Goal: Task Accomplishment & Management: Manage account settings

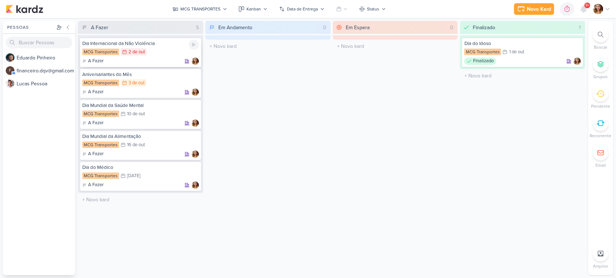
click at [135, 55] on div "2/10 [DATE]" at bounding box center [133, 51] width 26 height 7
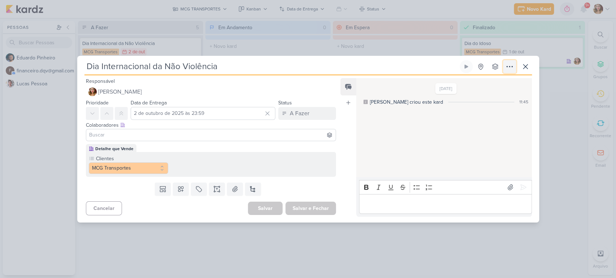
click at [511, 67] on icon at bounding box center [509, 66] width 9 height 9
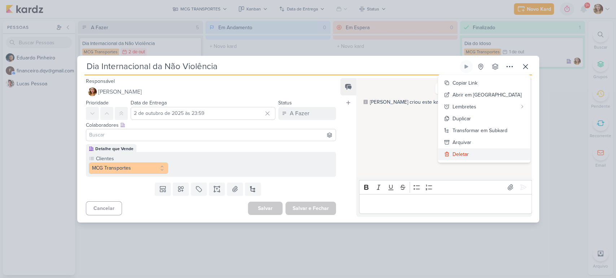
click at [480, 149] on button "Deletar" at bounding box center [484, 155] width 92 height 12
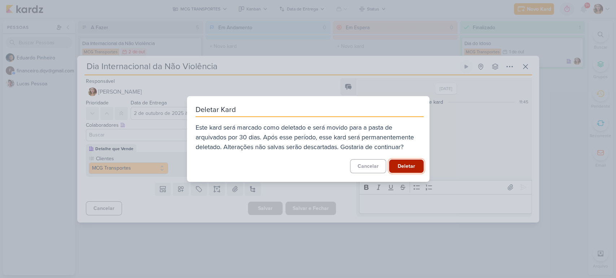
click at [404, 169] on button "Deletar" at bounding box center [406, 166] width 35 height 13
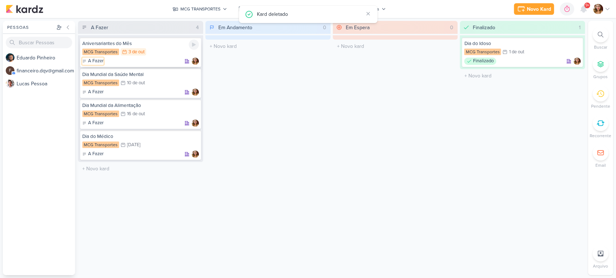
click at [94, 60] on p "A Fazer" at bounding box center [96, 61] width 16 height 7
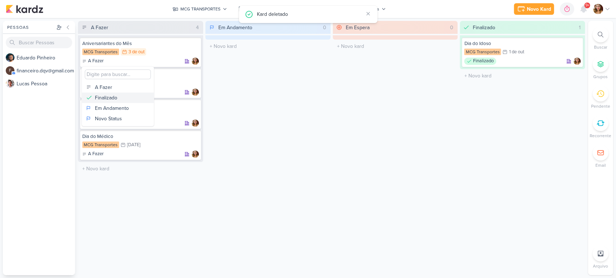
click at [119, 98] on button "Finalizado" at bounding box center [118, 98] width 72 height 10
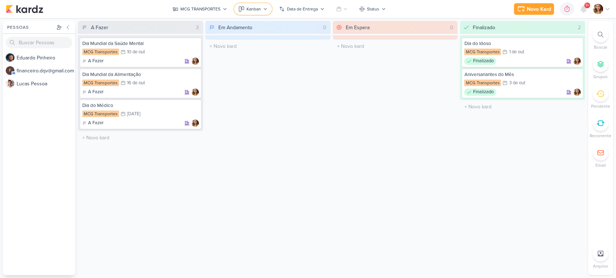
click at [263, 8] on icon at bounding box center [265, 9] width 4 height 4
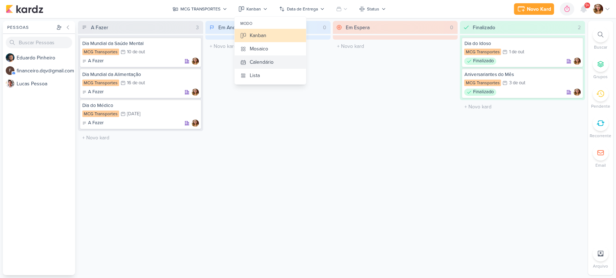
click at [269, 61] on div "Calendário" at bounding box center [262, 62] width 24 height 8
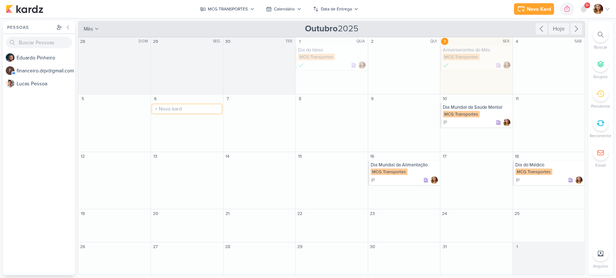
click at [189, 112] on input "text" at bounding box center [186, 109] width 69 height 9
type input "Selo Verden"
click at [155, 121] on icon at bounding box center [155, 122] width 5 height 5
click at [176, 155] on div "Finalizado" at bounding box center [177, 158] width 22 height 8
drag, startPoint x: 241, startPoint y: 3, endPoint x: 240, endPoint y: 6, distance: 4.2
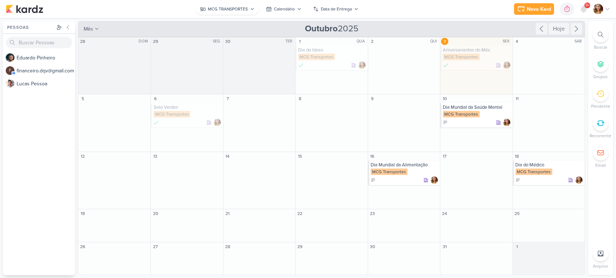
click at [240, 6] on body "1.99.0 [GEOGRAPHIC_DATA] Ctrl + k 0h0m Sessão desligada... Hoje 0h0m Semana 0h0…" at bounding box center [308, 139] width 616 height 278
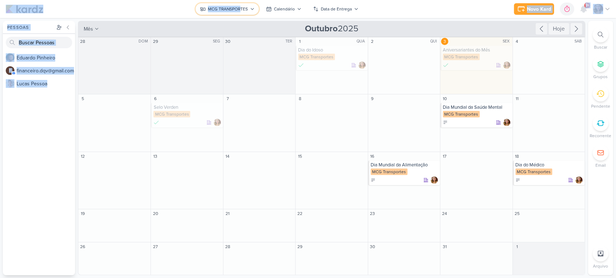
click at [240, 6] on div "MCG TRANSPORTES" at bounding box center [228, 9] width 40 height 6
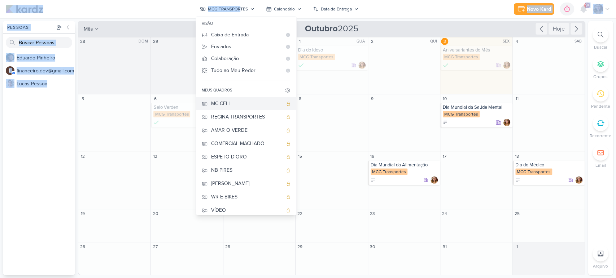
click at [232, 101] on div "MC CELL" at bounding box center [246, 104] width 71 height 8
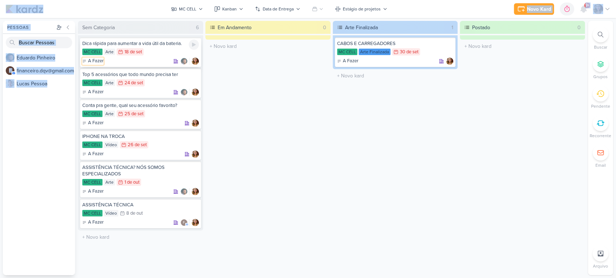
click at [91, 61] on p "A Fazer" at bounding box center [96, 61] width 16 height 7
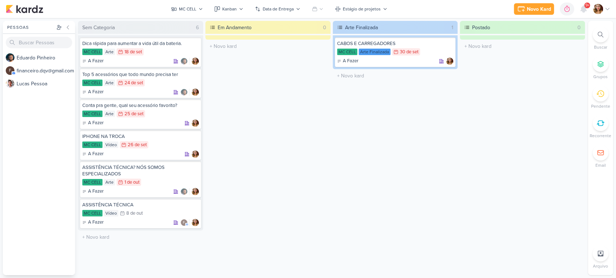
click at [223, 53] on div "O título do kard deve ter menos que 100 caracteres" at bounding box center [267, 46] width 125 height 13
click at [91, 63] on p "A Fazer" at bounding box center [96, 61] width 16 height 7
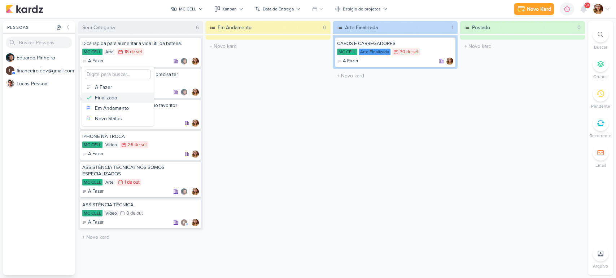
click at [104, 96] on div "Finalizado" at bounding box center [106, 98] width 22 height 8
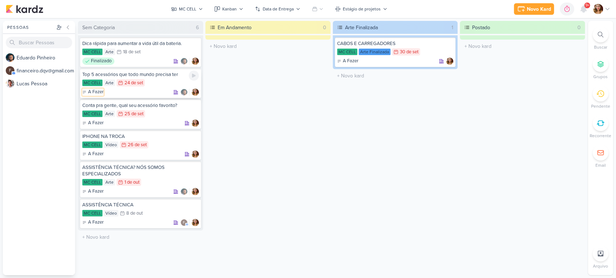
click at [91, 93] on p "A Fazer" at bounding box center [96, 92] width 16 height 7
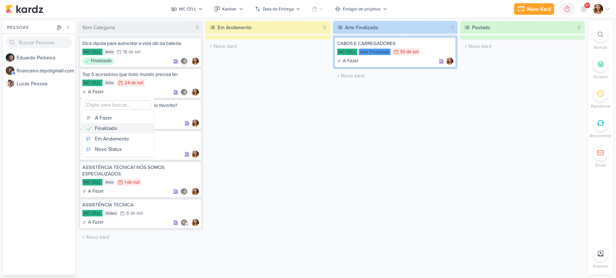
click at [102, 129] on div "Finalizado" at bounding box center [106, 129] width 22 height 8
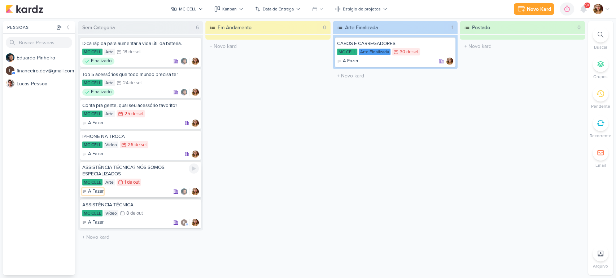
click at [95, 193] on p "A Fazer" at bounding box center [96, 191] width 16 height 7
click at [94, 193] on p "A Fazer" at bounding box center [96, 191] width 16 height 7
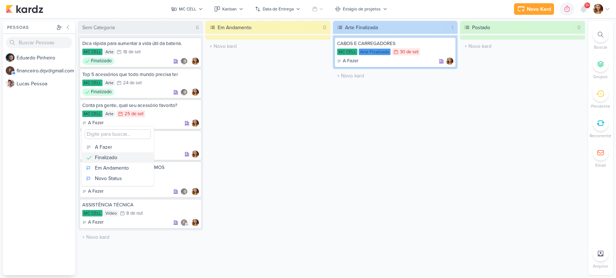
click at [107, 154] on div "Finalizado" at bounding box center [106, 158] width 22 height 8
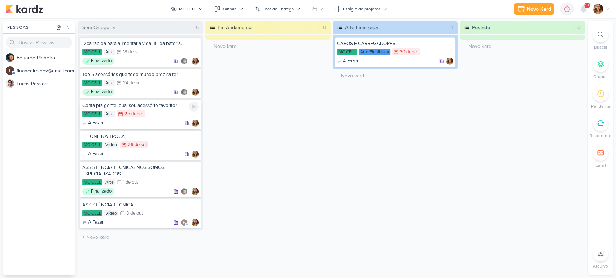
click at [140, 109] on div "Conta pra gente, qual seu acessório favorito? MC CELL Arte 25/9 [DATE] A Fazer" at bounding box center [140, 115] width 121 height 30
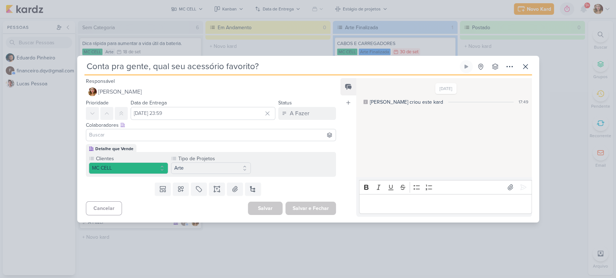
click at [198, 138] on input at bounding box center [211, 135] width 247 height 9
type input "ed"
click at [188, 148] on button "[PERSON_NAME]" at bounding box center [211, 148] width 250 height 13
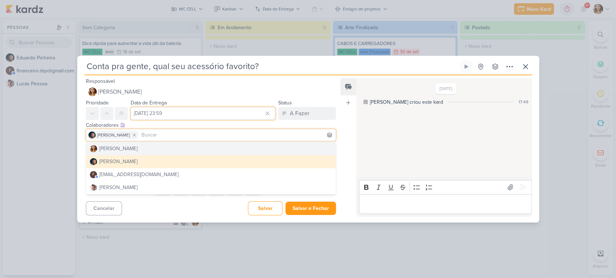
click at [209, 115] on input "[DATE] 23:59" at bounding box center [203, 113] width 145 height 13
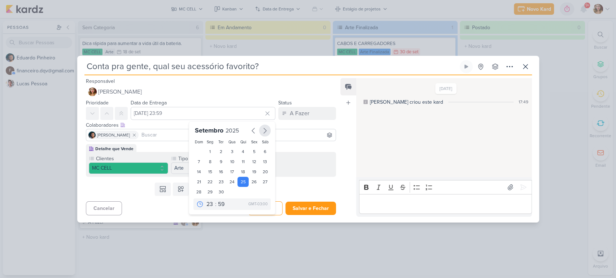
click at [260, 132] on icon "button" at bounding box center [264, 131] width 9 height 9
click at [231, 162] on div "8" at bounding box center [231, 163] width 11 height 10
type input "8 de outubro de 2025 às 23:59"
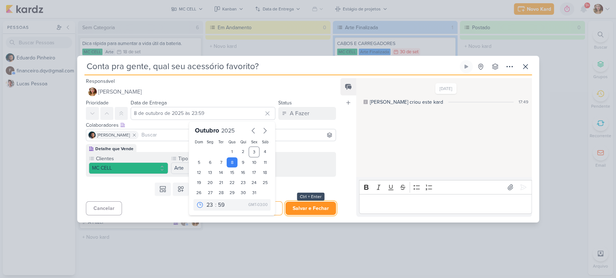
click at [305, 207] on button "Salvar e Fechar" at bounding box center [310, 208] width 50 height 13
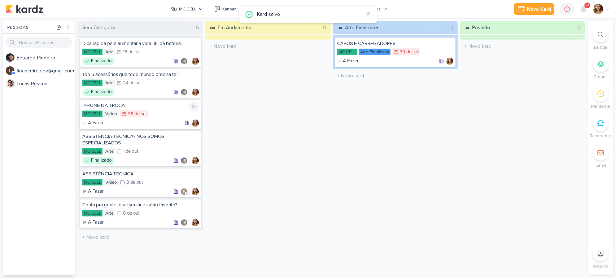
click at [161, 115] on div "MC CELL Vídeo 26/9 [DATE]" at bounding box center [140, 114] width 116 height 8
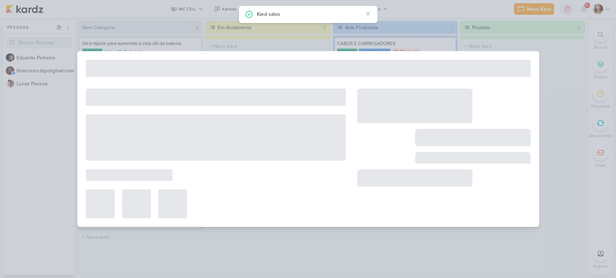
type input "IPHONE NA TROCA"
type input "26 de setembro de 2025 às 23:59"
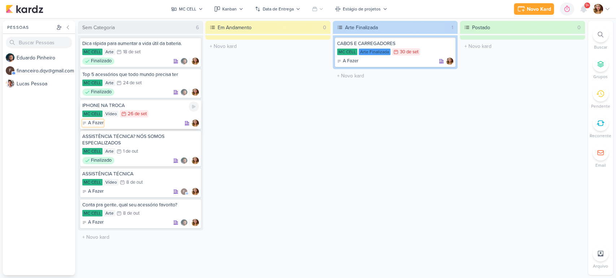
click at [96, 124] on p "A Fazer" at bounding box center [96, 123] width 16 height 7
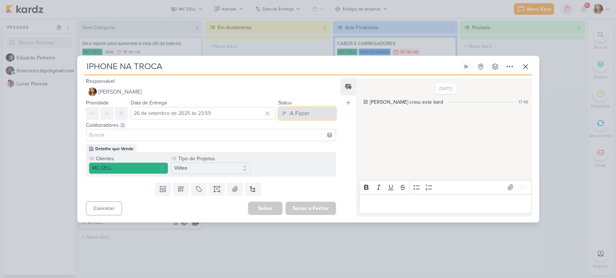
click at [306, 111] on button "A Fazer" at bounding box center [307, 113] width 58 height 13
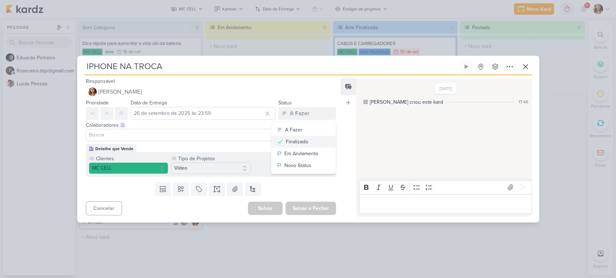
click at [304, 140] on div "Finalizado" at bounding box center [297, 142] width 22 height 8
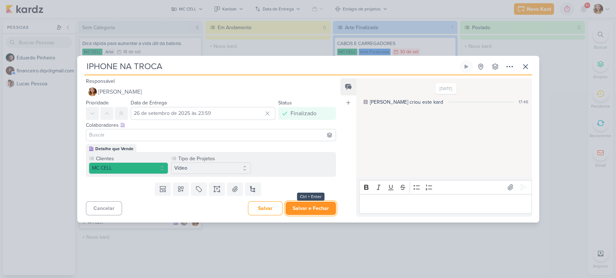
click at [316, 205] on button "Salvar e Fechar" at bounding box center [310, 208] width 50 height 13
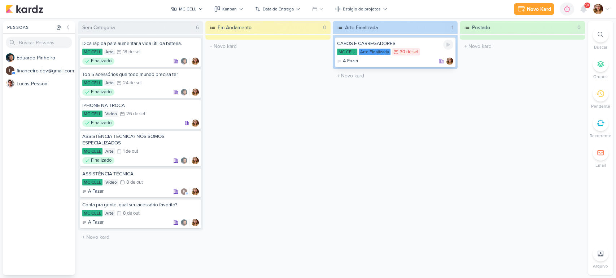
click at [392, 59] on div "A Fazer" at bounding box center [395, 61] width 116 height 7
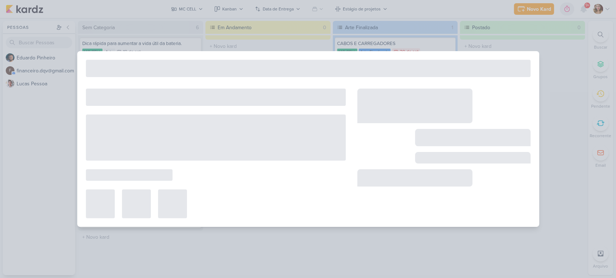
type input "CABOS E CARREGADORES"
type input "30 de setembro de 2025 às 23:59"
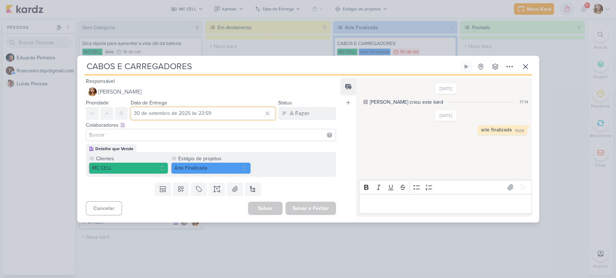
click at [220, 114] on input "30 de setembro de 2025 às 23:59" at bounding box center [203, 113] width 145 height 13
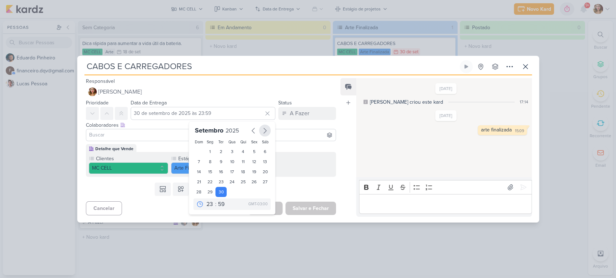
click at [262, 131] on icon "button" at bounding box center [264, 131] width 9 height 9
click at [208, 162] on div "6" at bounding box center [209, 163] width 11 height 10
type input "[DATE] 23:59"
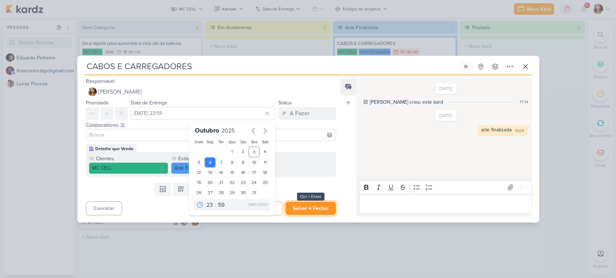
click at [309, 205] on button "Salvar e Fechar" at bounding box center [310, 208] width 50 height 13
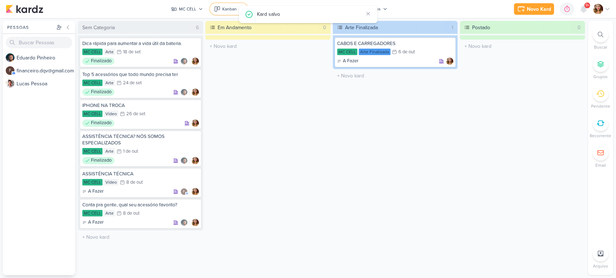
click at [224, 11] on div "Kanban" at bounding box center [229, 9] width 14 height 6
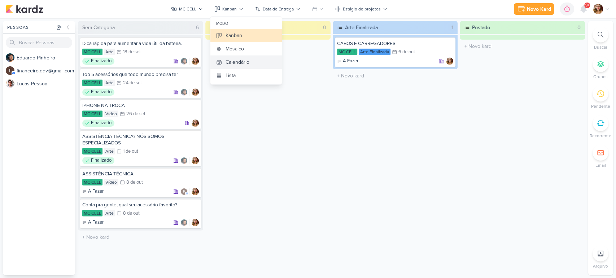
click at [256, 66] on button "Calendário" at bounding box center [245, 62] width 71 height 13
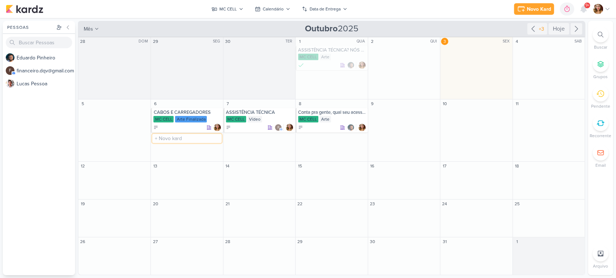
click at [198, 141] on input "text" at bounding box center [186, 138] width 69 height 9
type input "f"
type input "FEEDBACK"
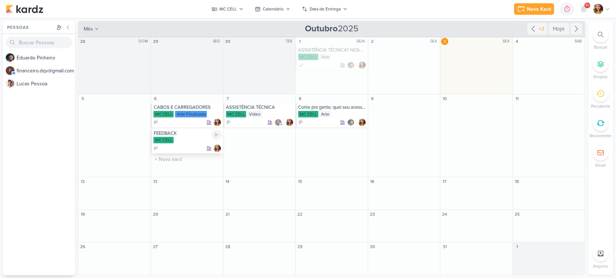
click at [173, 148] on div at bounding box center [187, 148] width 68 height 7
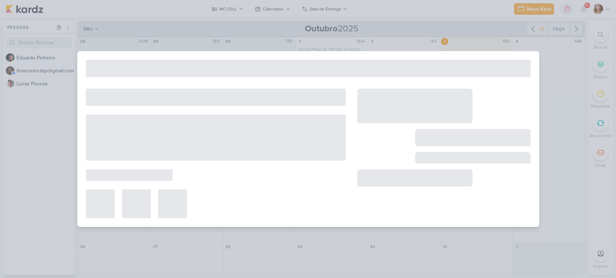
type input "FEEDBACK"
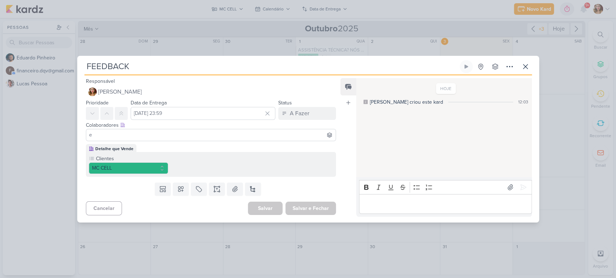
click at [208, 137] on input "e" at bounding box center [211, 135] width 247 height 9
type input "ed"
click at [199, 149] on button "[PERSON_NAME]" at bounding box center [211, 148] width 250 height 13
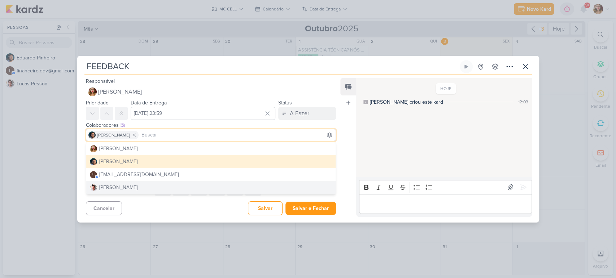
click at [173, 200] on div "Cancelar [GEOGRAPHIC_DATA] Salvar e Fechar Ctrl + Enter" at bounding box center [208, 208] width 262 height 18
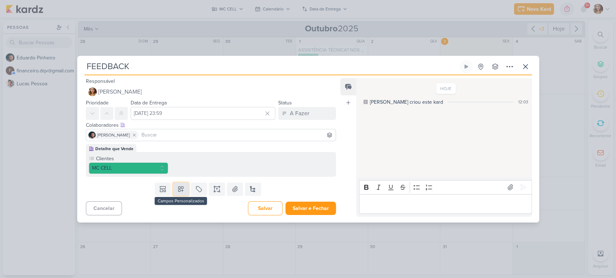
click at [181, 185] on button at bounding box center [181, 189] width 16 height 13
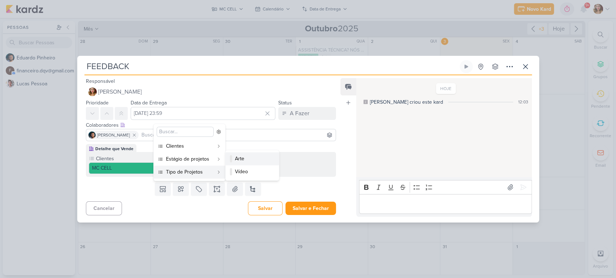
click at [245, 158] on div "Arte" at bounding box center [252, 159] width 35 height 8
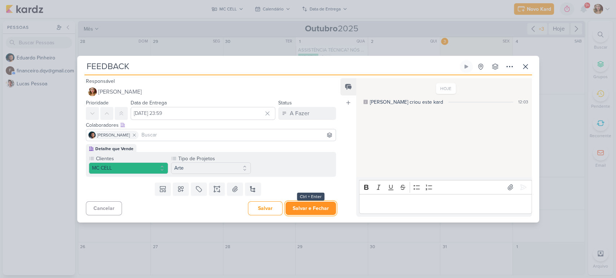
click at [312, 207] on button "Salvar e Fechar" at bounding box center [310, 208] width 50 height 13
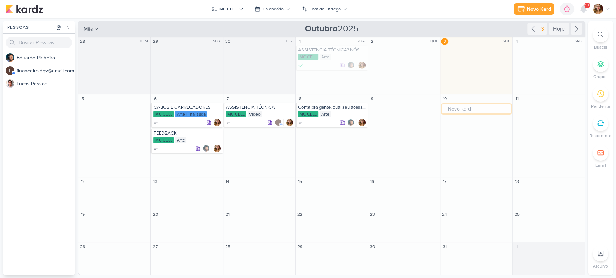
click at [455, 111] on input "text" at bounding box center [475, 109] width 69 height 9
type input "i"
type input "IPHONE 17 É A SUA MELHOR ESCOLHA"
click at [463, 114] on div "MC CELL" at bounding box center [477, 114] width 68 height 7
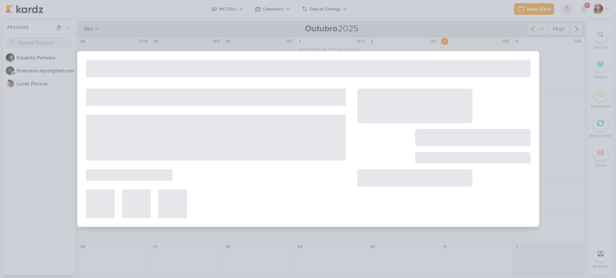
type input "IPHONE 17 É A SUA MELHOR ESCOLHA"
type input "10 de outubro de 2025 às 23:59"
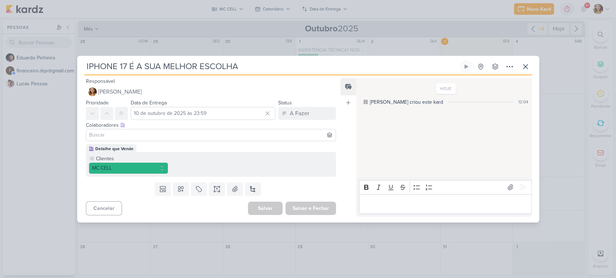
click at [186, 137] on input at bounding box center [211, 135] width 247 height 9
type input "EDU"
click at [187, 143] on button "[PERSON_NAME]" at bounding box center [211, 148] width 250 height 13
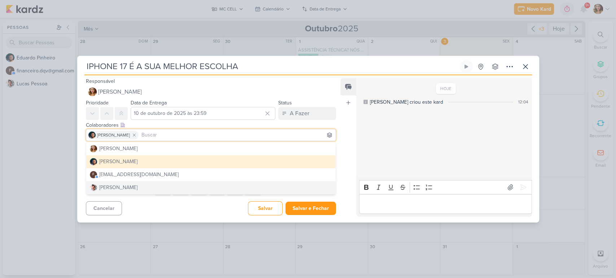
click at [160, 212] on div "Cancelar [GEOGRAPHIC_DATA] Salvar e Fechar Ctrl + Enter" at bounding box center [208, 208] width 262 height 18
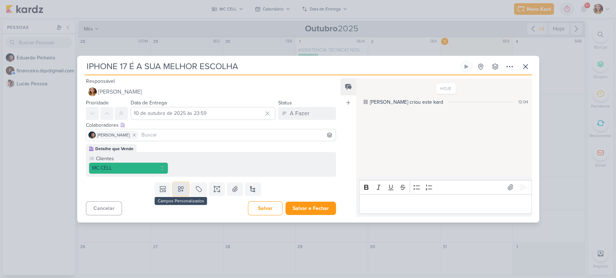
click at [179, 193] on button at bounding box center [181, 189] width 16 height 13
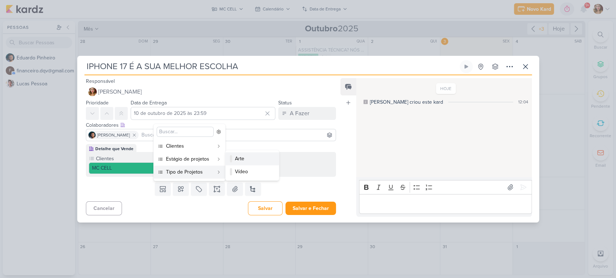
click at [238, 156] on div "Arte" at bounding box center [252, 159] width 35 height 8
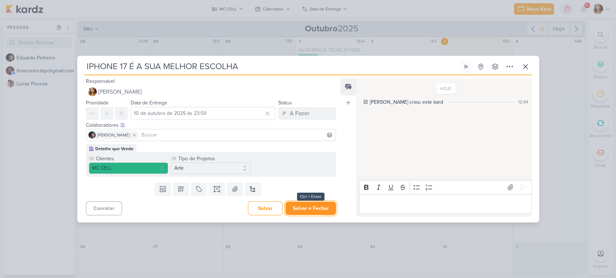
click at [317, 207] on button "Salvar e Fechar" at bounding box center [310, 208] width 50 height 13
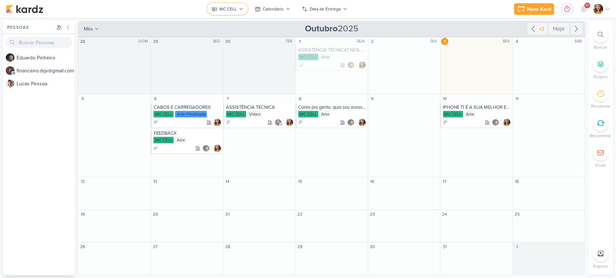
click at [234, 13] on button "MC CELL" at bounding box center [227, 9] width 40 height 12
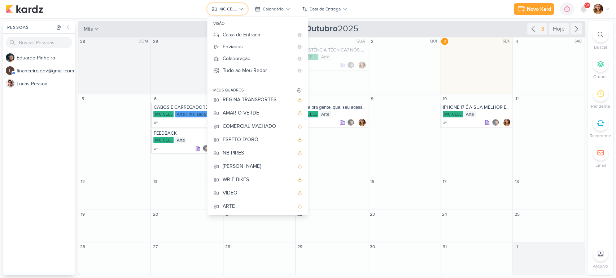
scroll to position [30, 0]
click at [371, 13] on div "Novo Kard Ctrl + k 0h0m Sessão desligada... Hoje 0h0m Semana 0h0m Mês 0h0m" at bounding box center [308, 9] width 604 height 18
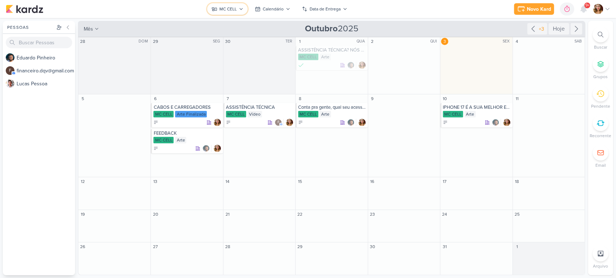
click at [221, 12] on div "MC CELL" at bounding box center [227, 9] width 17 height 6
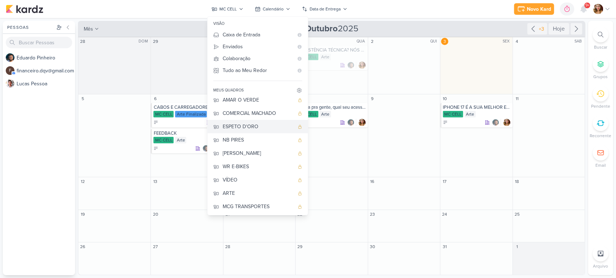
click at [243, 126] on div "ESPETO D'ORO" at bounding box center [258, 127] width 71 height 8
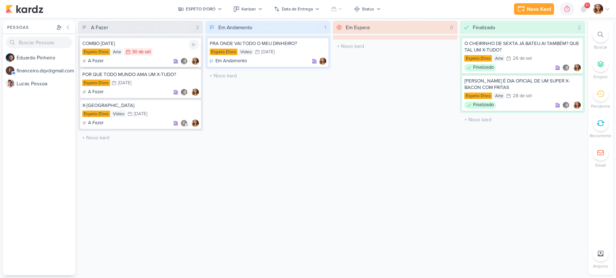
click at [94, 62] on p "A Fazer" at bounding box center [96, 61] width 16 height 7
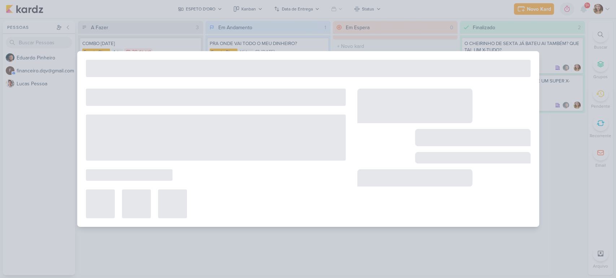
type input "COMBO [DATE]"
type input "30 de setembro de 2025 às 23:59"
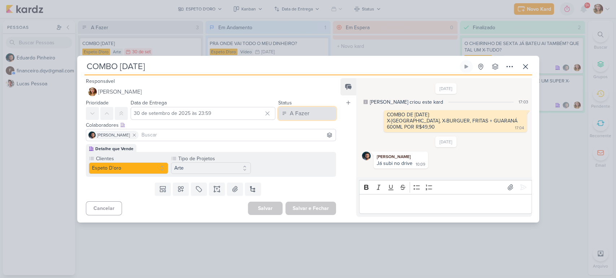
click at [303, 110] on div "A Fazer" at bounding box center [299, 113] width 19 height 9
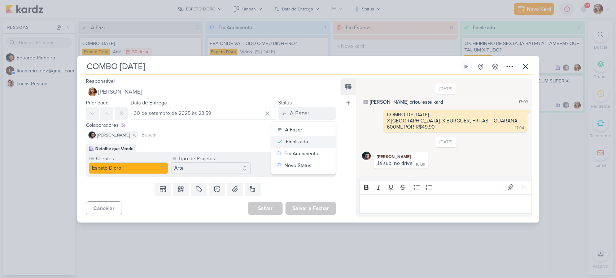
click at [305, 143] on div "Finalizado" at bounding box center [297, 142] width 22 height 8
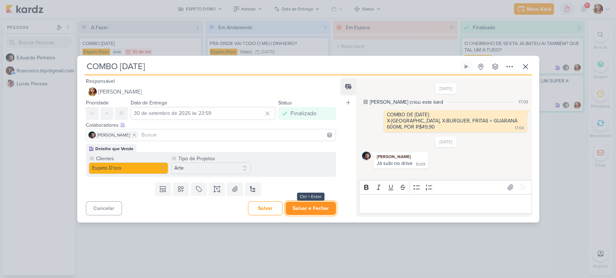
click at [307, 213] on button "Salvar e Fechar" at bounding box center [310, 208] width 50 height 13
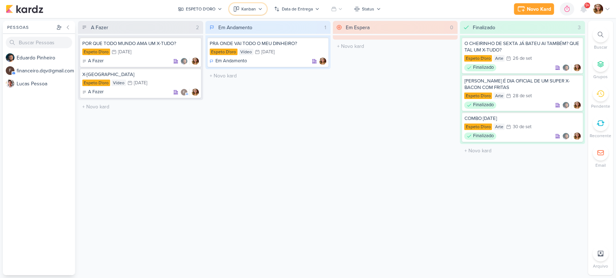
click at [242, 11] on div "Kanban" at bounding box center [248, 9] width 14 height 6
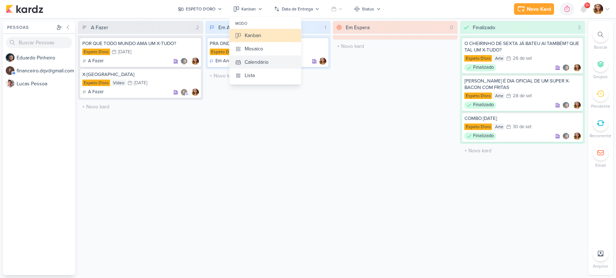
click at [263, 61] on div "Calendário" at bounding box center [257, 62] width 24 height 8
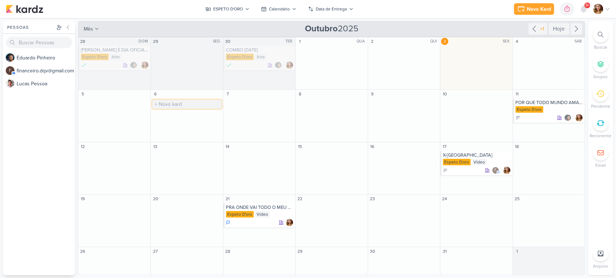
click at [191, 102] on input "text" at bounding box center [186, 104] width 69 height 9
click at [172, 108] on input "text" at bounding box center [186, 104] width 69 height 9
type input "SEGUNDA-FEIRA É DIA DE OMELETE DA ESPETO D'ORO"
click at [177, 115] on div at bounding box center [187, 117] width 68 height 7
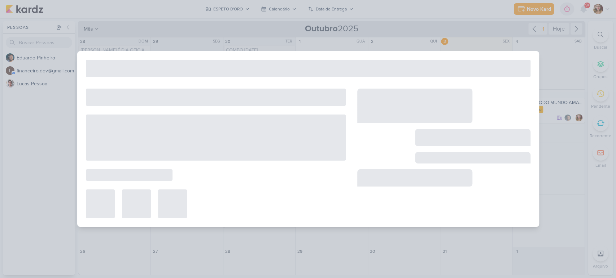
type input "SEGUNDA-FEIRA É DIA DE OMELETE DA ESPETO D'ORO"
type input "[DATE] 23:59"
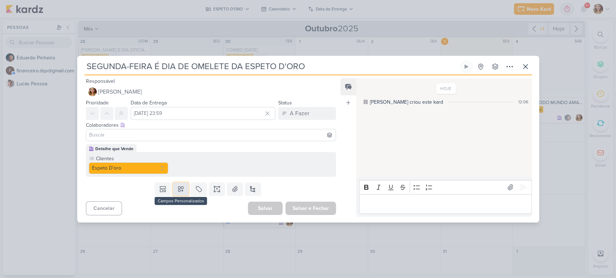
click at [186, 192] on button at bounding box center [181, 189] width 16 height 13
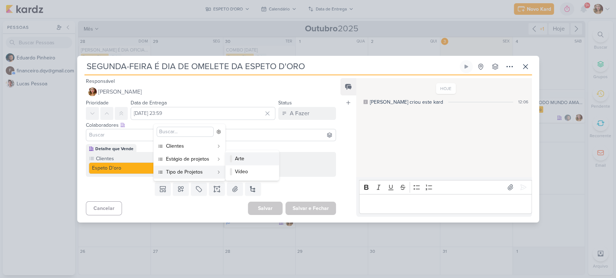
click at [248, 160] on div "Arte" at bounding box center [252, 159] width 35 height 8
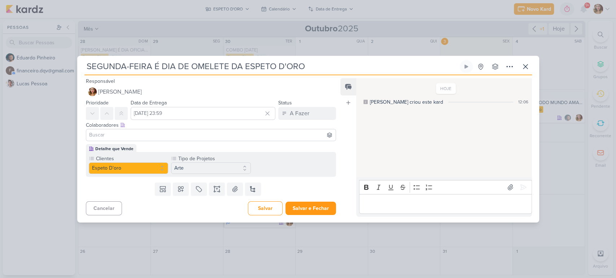
click at [293, 133] on input at bounding box center [211, 135] width 247 height 9
type input "ed"
click at [234, 145] on button "[PERSON_NAME]" at bounding box center [211, 148] width 250 height 13
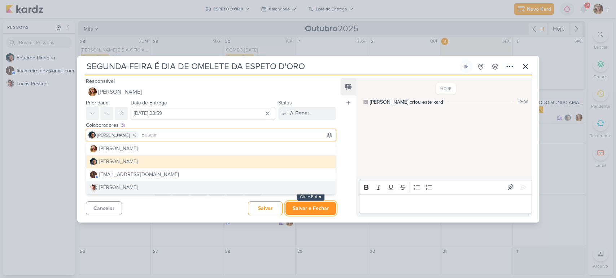
click at [311, 214] on button "Salvar e Fechar" at bounding box center [310, 208] width 50 height 13
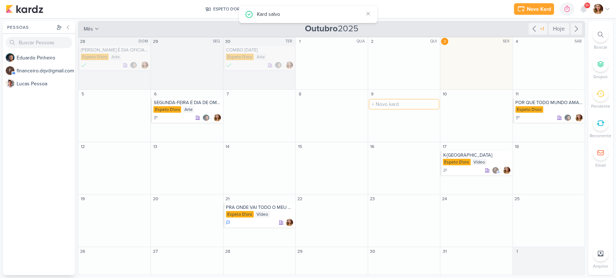
click at [384, 104] on input "text" at bounding box center [403, 104] width 69 height 9
click at [415, 12] on div "Novo Kard Ctrl + k 0h0m Sessão desligada... Hoje 0h0m Semana 0h0m Mês 0h0m" at bounding box center [308, 9] width 604 height 18
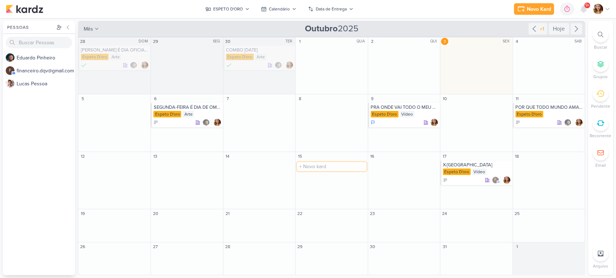
click at [355, 169] on input "text" at bounding box center [331, 166] width 69 height 9
click at [235, 12] on div "ESPETO D'ORO" at bounding box center [228, 9] width 30 height 6
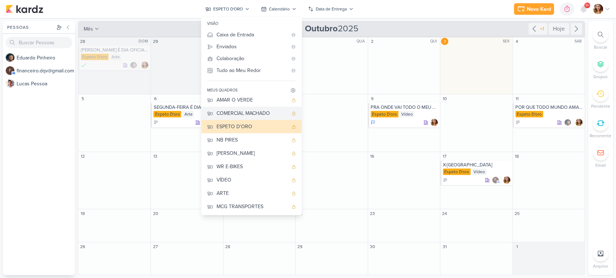
click at [264, 113] on div "COMERCIAL MACHADO" at bounding box center [251, 114] width 71 height 8
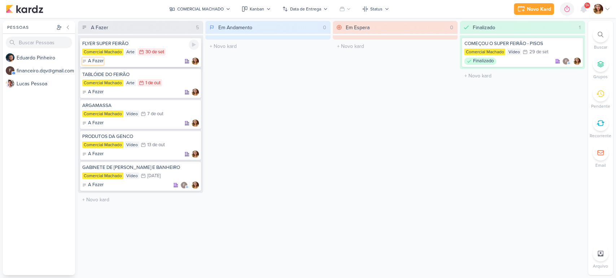
click at [95, 62] on p "A Fazer" at bounding box center [96, 61] width 16 height 7
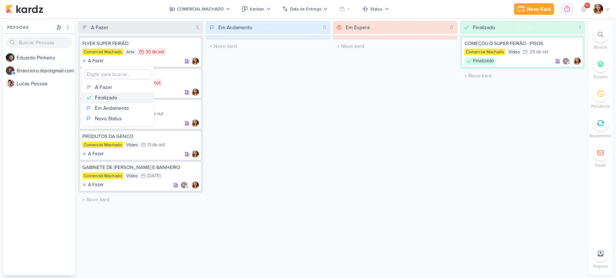
click at [117, 100] on div "Finalizado" at bounding box center [106, 98] width 22 height 8
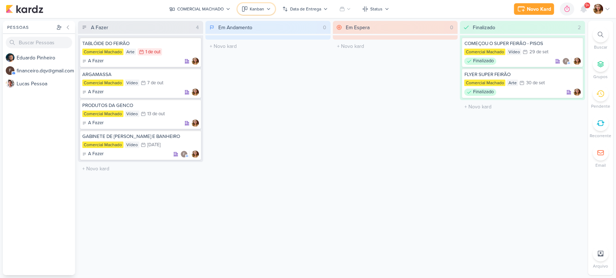
click at [256, 14] on button "Kanban" at bounding box center [256, 9] width 38 height 12
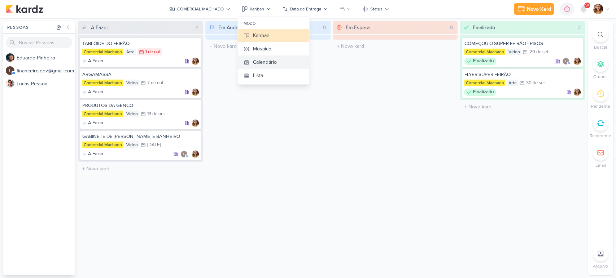
click at [278, 65] on button "Calendário" at bounding box center [273, 62] width 71 height 13
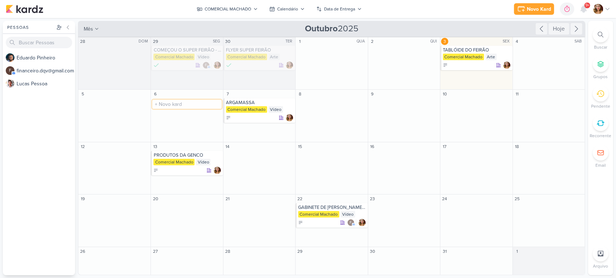
click at [197, 106] on input "text" at bounding box center [186, 104] width 69 height 9
type input "OUTUBRO ROSA"
click at [157, 117] on icon at bounding box center [155, 117] width 5 height 5
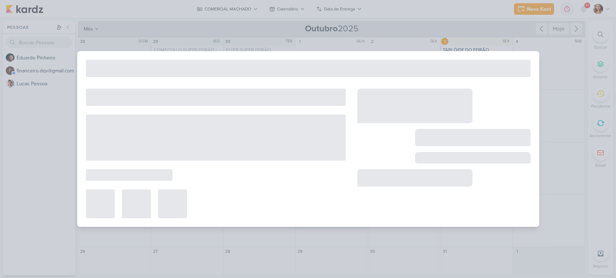
type input "OUTUBRO ROSA"
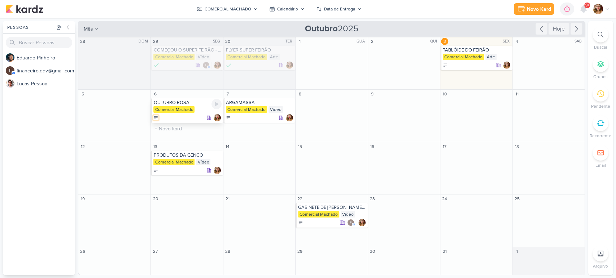
click at [156, 118] on icon at bounding box center [155, 117] width 5 height 5
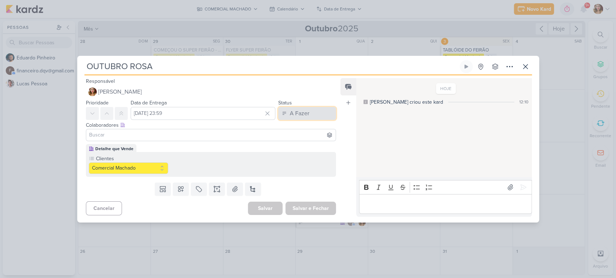
click at [314, 107] on button "A Fazer" at bounding box center [307, 113] width 58 height 13
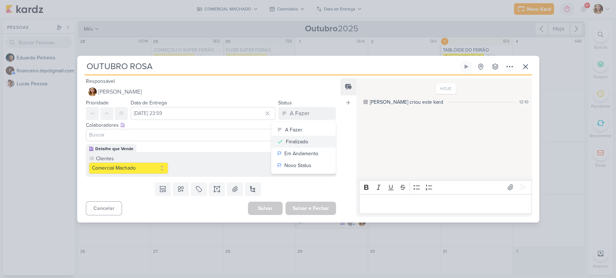
click at [305, 144] on button "Finalizado" at bounding box center [303, 142] width 64 height 12
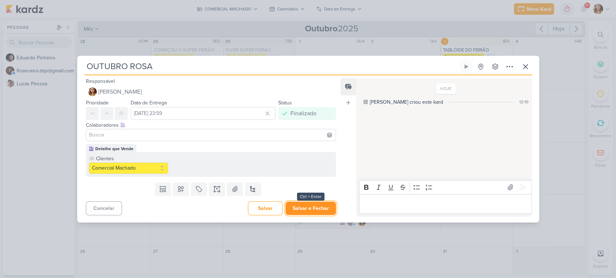
click at [328, 207] on button "Salvar e Fechar" at bounding box center [310, 208] width 50 height 13
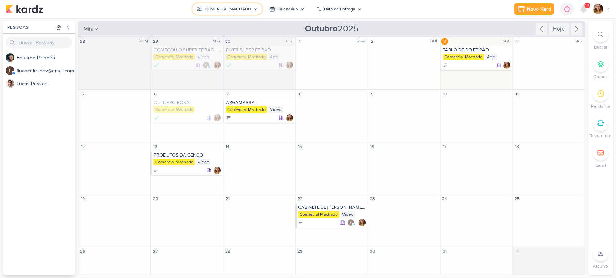
click at [251, 7] on button "COMERCIAL MACHADO" at bounding box center [227, 9] width 70 height 12
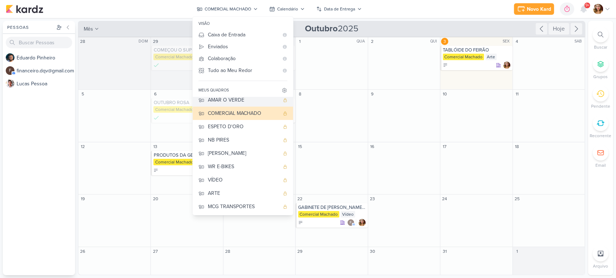
click at [240, 102] on div "AMAR O VERDE" at bounding box center [243, 100] width 71 height 8
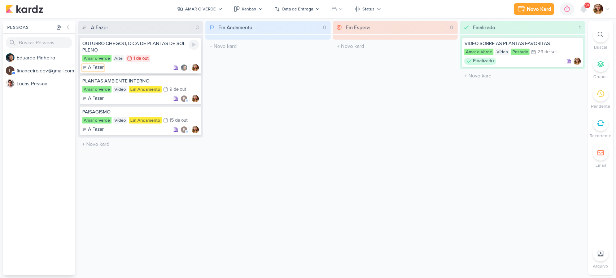
click at [92, 69] on p "A Fazer" at bounding box center [96, 67] width 16 height 7
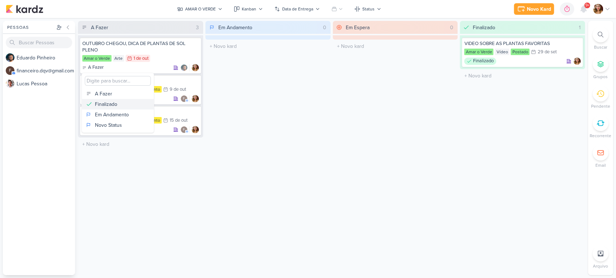
click at [111, 106] on div "Finalizado" at bounding box center [106, 105] width 22 height 8
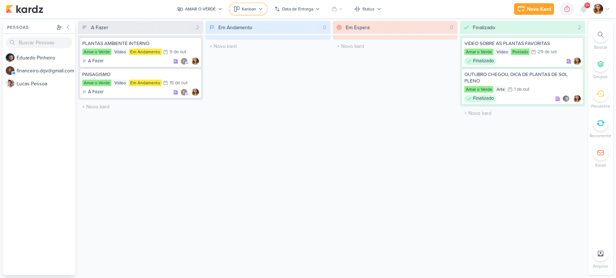
click at [259, 9] on icon at bounding box center [260, 9] width 4 height 4
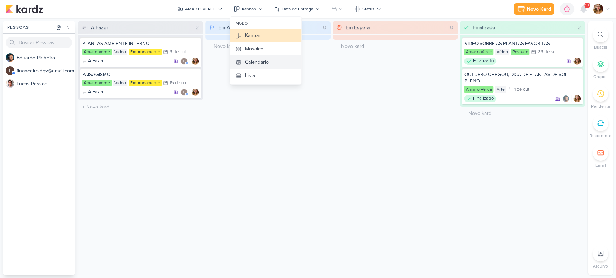
click at [266, 60] on div "Calendário" at bounding box center [257, 62] width 24 height 8
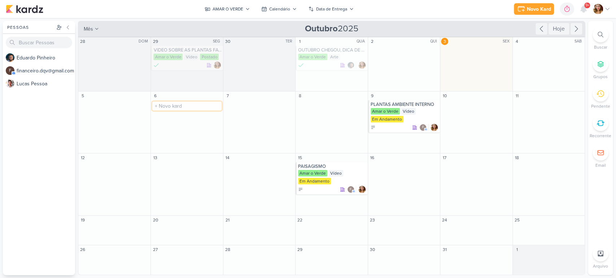
click at [202, 109] on input "text" at bounding box center [186, 106] width 69 height 9
type input "i"
type input "IDEIAS DE PLANTAS PARA O SEU BANHEIRO"
click at [192, 105] on div "IDEIAS DE PLANTAS PARA O SEU BANHEIRO" at bounding box center [187, 105] width 68 height 6
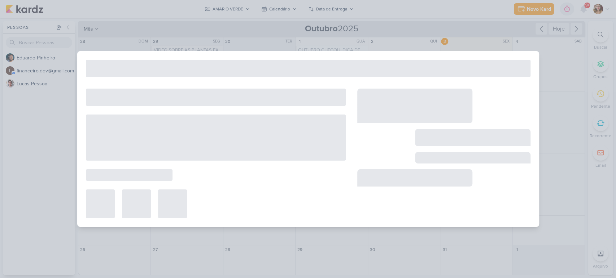
type input "IDEIAS DE PLANTAS PARA O SEU BANHEIRO"
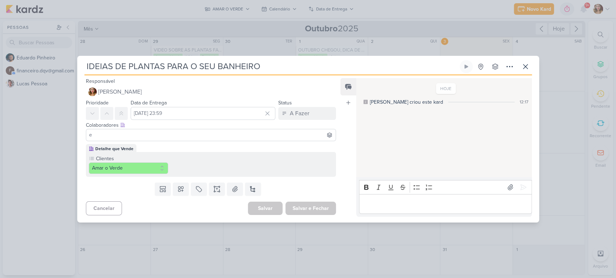
click at [171, 135] on input "e" at bounding box center [211, 135] width 247 height 9
type input "edu"
click at [188, 148] on button "[PERSON_NAME]" at bounding box center [211, 148] width 250 height 13
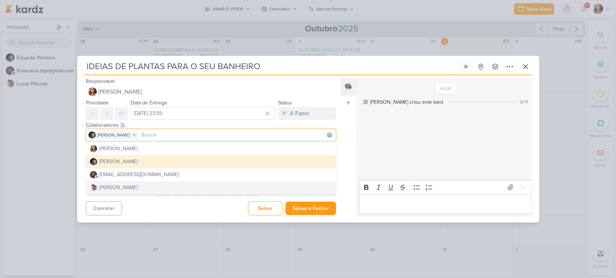
click at [179, 202] on div "Cancelar [GEOGRAPHIC_DATA] Salvar e Fechar Ctrl + Enter" at bounding box center [208, 208] width 262 height 18
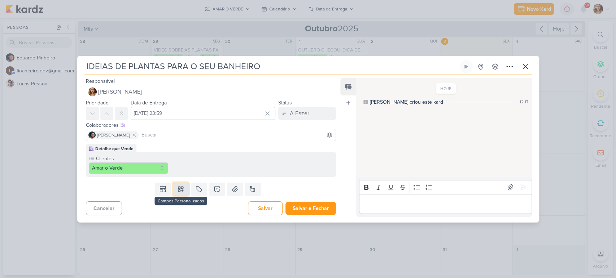
click at [180, 184] on button at bounding box center [181, 189] width 16 height 13
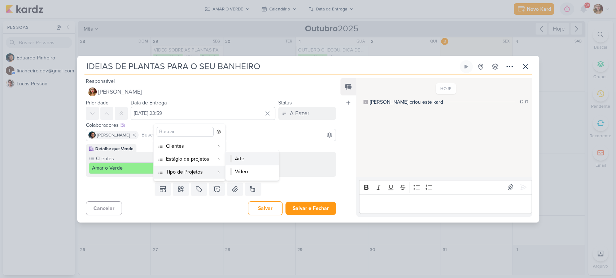
click at [254, 158] on div "Arte" at bounding box center [252, 159] width 35 height 8
click at [403, 201] on p "Editor editing area: main" at bounding box center [445, 204] width 165 height 9
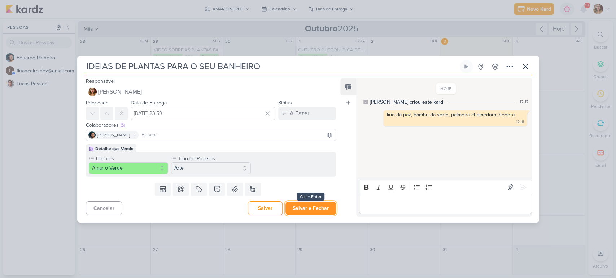
click at [305, 208] on button "Salvar e Fechar" at bounding box center [310, 208] width 50 height 13
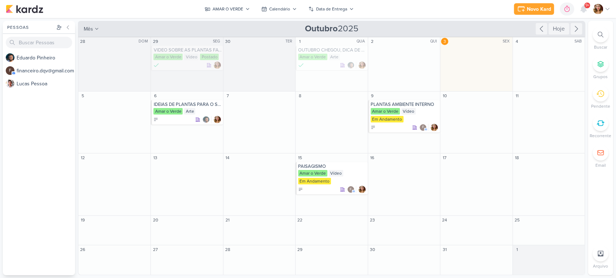
click at [480, 28] on div "mês m Mês Semana [DATE] [GEOGRAPHIC_DATA]" at bounding box center [331, 29] width 507 height 16
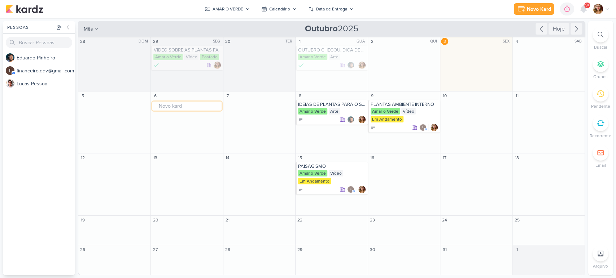
click at [171, 106] on input "text" at bounding box center [186, 106] width 69 height 9
type input "OUTUBRO ROSA"
click at [169, 106] on div "OUTUBRO ROSA" at bounding box center [187, 105] width 68 height 6
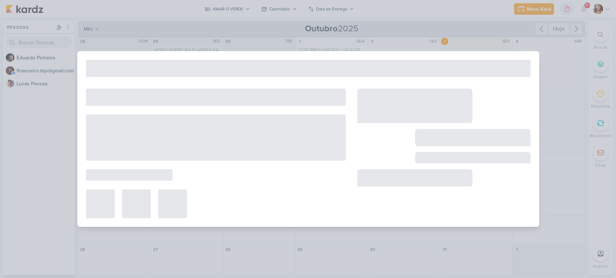
type input "OUTUBRO ROSA"
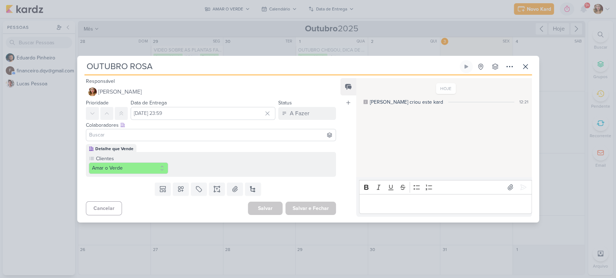
click at [159, 132] on input at bounding box center [211, 135] width 247 height 9
type input "edu"
click at [173, 149] on button "[PERSON_NAME]" at bounding box center [211, 148] width 250 height 13
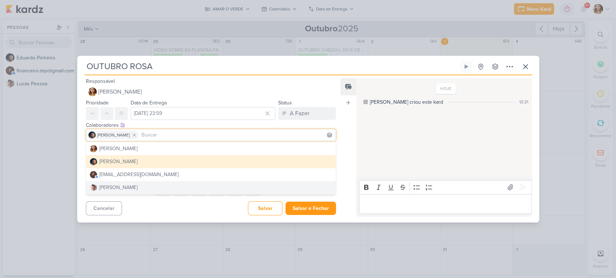
click at [171, 214] on div "Cancelar [GEOGRAPHIC_DATA] Salvar e Fechar Ctrl + Enter" at bounding box center [208, 208] width 262 height 18
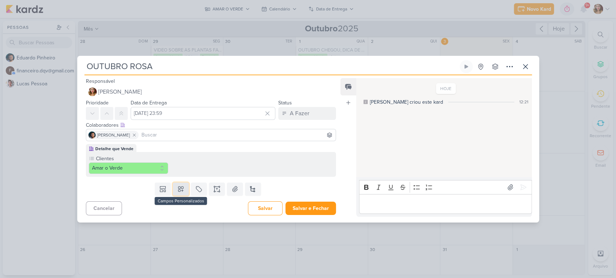
click at [182, 194] on button at bounding box center [181, 189] width 16 height 13
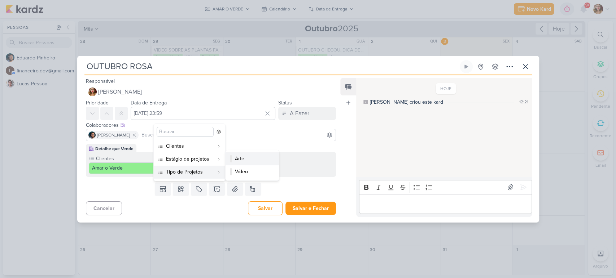
click at [255, 157] on div "Arte" at bounding box center [252, 159] width 35 height 8
click at [407, 199] on div "Editor editing area: main" at bounding box center [445, 204] width 172 height 20
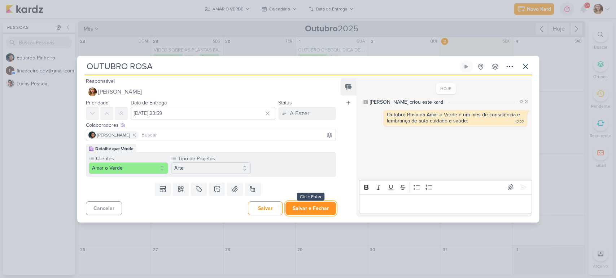
click at [299, 208] on button "Salvar e Fechar" at bounding box center [310, 208] width 50 height 13
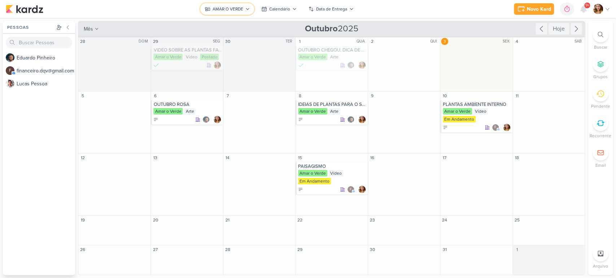
click at [228, 8] on div "AMAR O VERDE" at bounding box center [227, 9] width 31 height 6
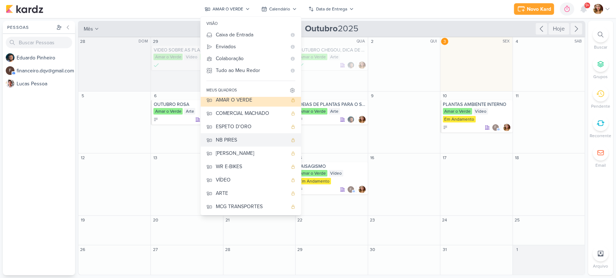
click at [243, 135] on button "NB PIRES" at bounding box center [251, 139] width 100 height 13
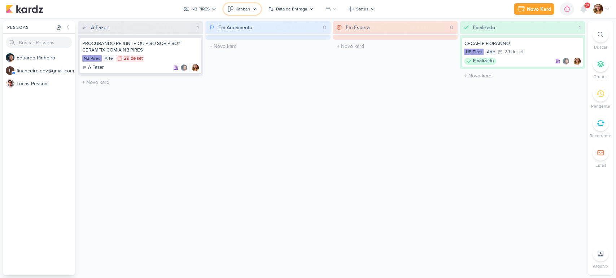
click at [252, 6] on button "Kanban" at bounding box center [242, 9] width 38 height 12
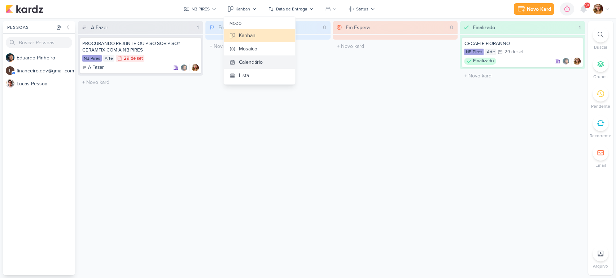
click at [263, 65] on div "Calendário" at bounding box center [251, 62] width 24 height 8
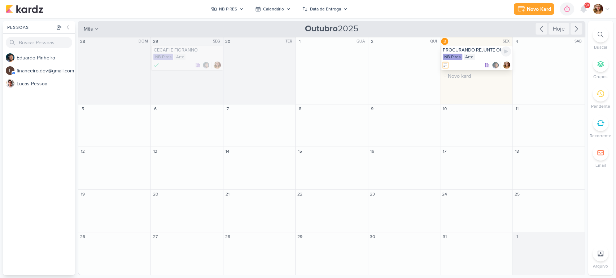
click at [445, 65] on icon at bounding box center [444, 65] width 3 height 3
click at [469, 101] on div "Finalizado" at bounding box center [466, 101] width 22 height 8
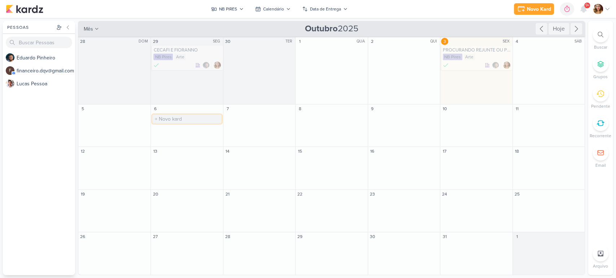
click at [193, 120] on input "text" at bounding box center [186, 119] width 69 height 9
type input "OUTUBRO ROSA NA NB PIRES"
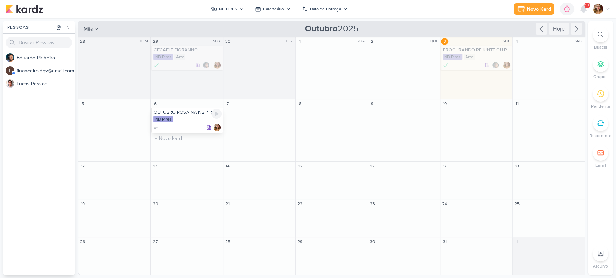
click at [188, 118] on div "NB Pires" at bounding box center [187, 119] width 68 height 7
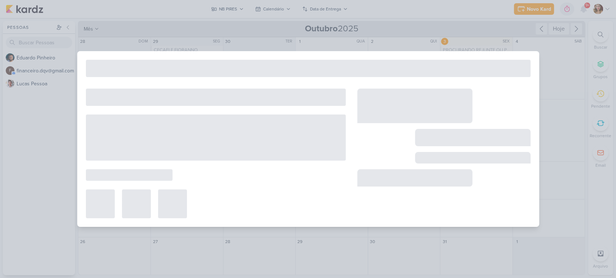
type input "OUTUBRO ROSA NA NB PIRES"
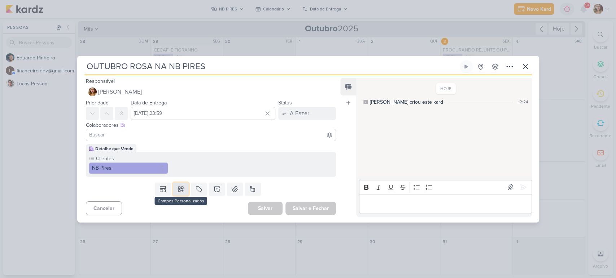
click at [181, 188] on icon at bounding box center [180, 189] width 7 height 7
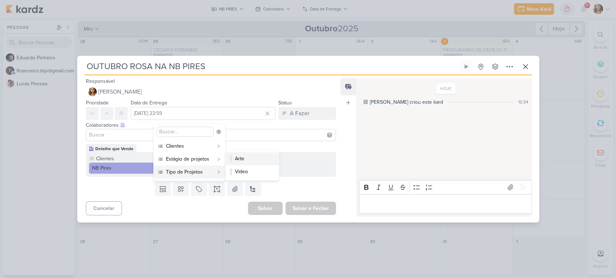
click at [263, 157] on div "Arte" at bounding box center [252, 159] width 35 height 8
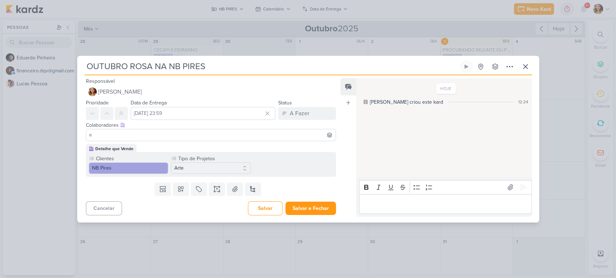
click at [285, 135] on input "e" at bounding box center [211, 135] width 247 height 9
type input "ed"
click at [294, 147] on button "[PERSON_NAME]" at bounding box center [211, 148] width 250 height 13
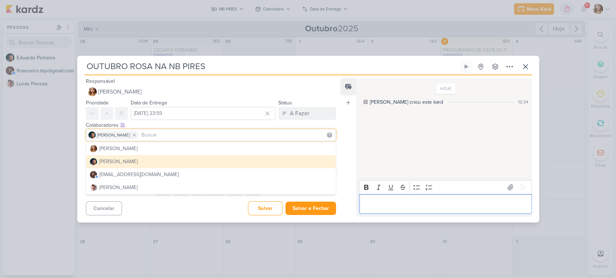
click at [433, 210] on div "Editor editing area: main" at bounding box center [445, 204] width 172 height 20
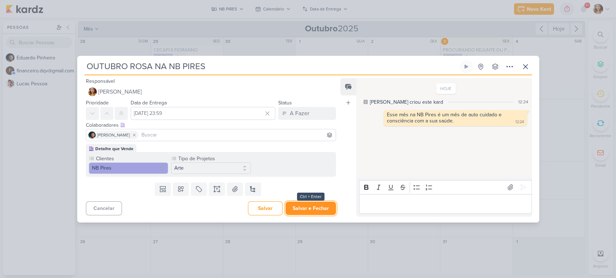
click at [296, 208] on button "Salvar e Fechar" at bounding box center [310, 208] width 50 height 13
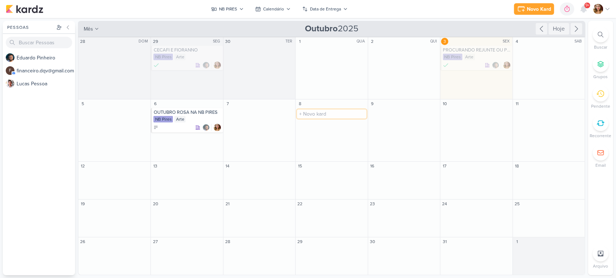
click at [348, 112] on input "text" at bounding box center [331, 114] width 69 height 9
type input "CECAFI E FIORANNO"
click at [324, 113] on div "CECAFI E FIORANNO" at bounding box center [332, 113] width 68 height 6
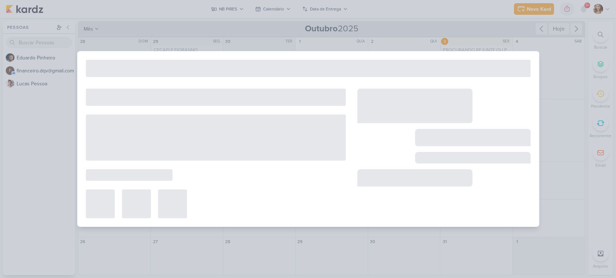
type input "CECAFI E FIORANNO"
type input "8 de outubro de 2025 às 23:59"
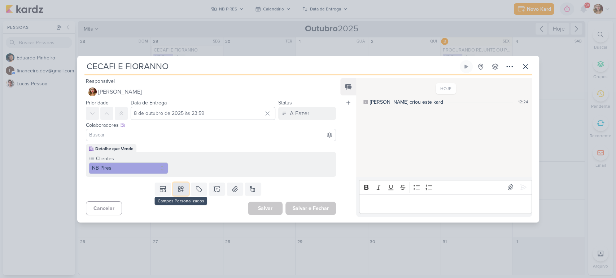
click at [182, 193] on button at bounding box center [181, 189] width 16 height 13
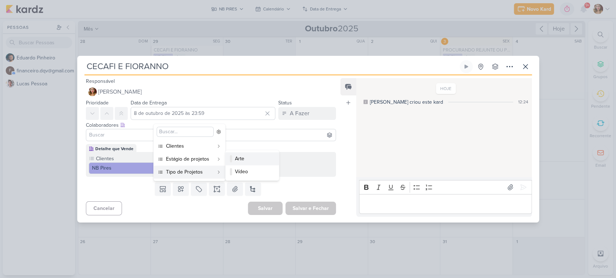
click at [254, 158] on div "Arte" at bounding box center [252, 159] width 35 height 8
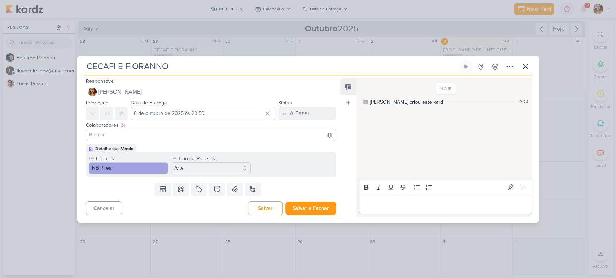
click at [277, 135] on input at bounding box center [211, 135] width 247 height 9
type input "ed"
click at [281, 149] on button "[PERSON_NAME]" at bounding box center [211, 148] width 250 height 13
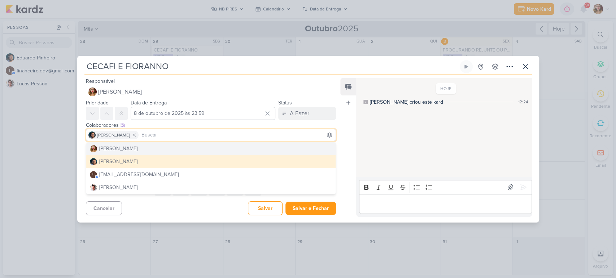
click at [296, 123] on div "Colaboradores Este kard pode ser visível a usuários da sua organização Este kar…" at bounding box center [211, 126] width 250 height 8
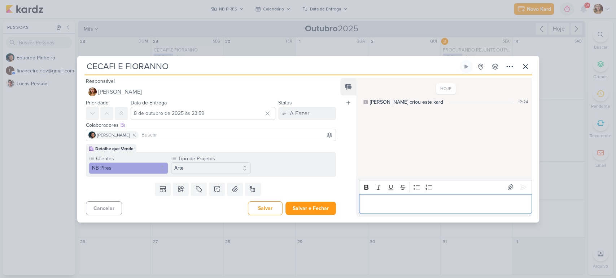
click at [409, 207] on p "Editor editing area: main" at bounding box center [445, 204] width 165 height 9
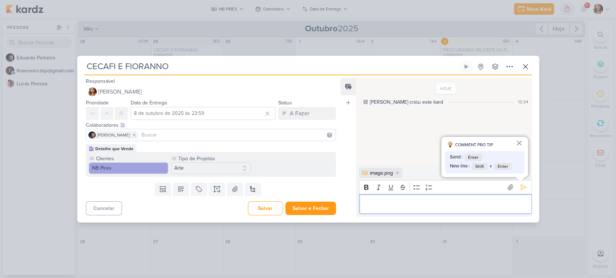
click at [482, 198] on div "Editor editing area: main" at bounding box center [445, 204] width 172 height 20
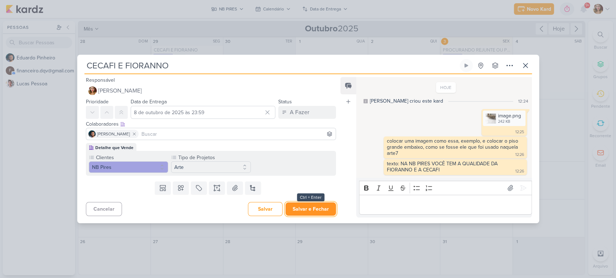
click at [312, 210] on button "Salvar e Fechar" at bounding box center [310, 209] width 50 height 13
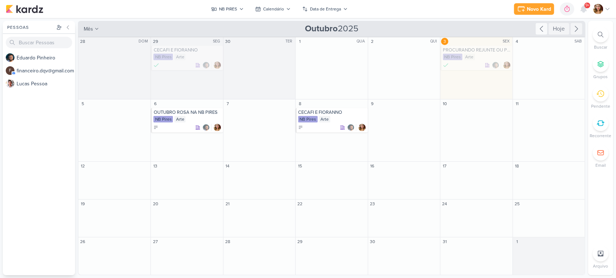
click at [537, 31] on icon at bounding box center [541, 29] width 9 height 9
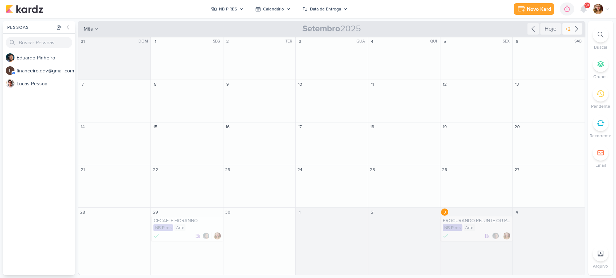
click at [574, 32] on icon at bounding box center [576, 29] width 9 height 9
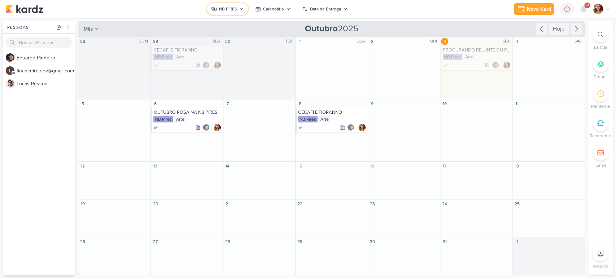
click at [219, 5] on button "NB PIRES" at bounding box center [227, 9] width 41 height 12
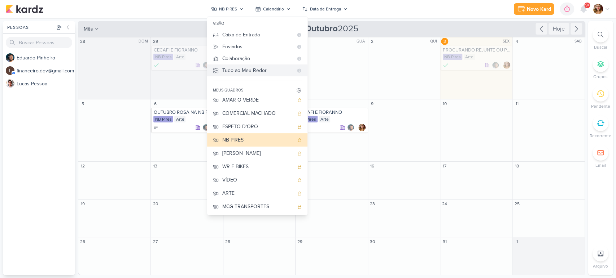
click at [254, 68] on div "Tudo ao Meu Redor" at bounding box center [257, 71] width 71 height 8
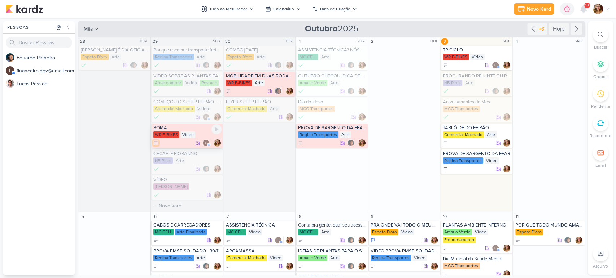
click at [156, 143] on icon at bounding box center [155, 143] width 3 height 3
click at [179, 175] on div "Finalizado" at bounding box center [177, 179] width 22 height 8
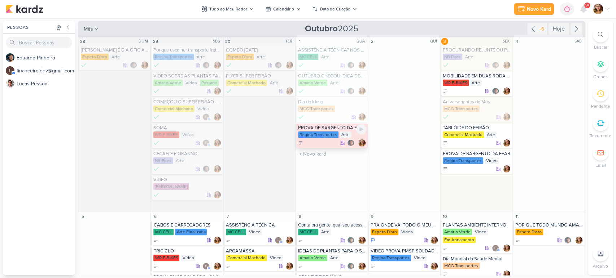
click at [315, 147] on div "PROVA DE SARGENTO DA EEAR - 30/11 Regina Transportes Arte" at bounding box center [331, 136] width 72 height 25
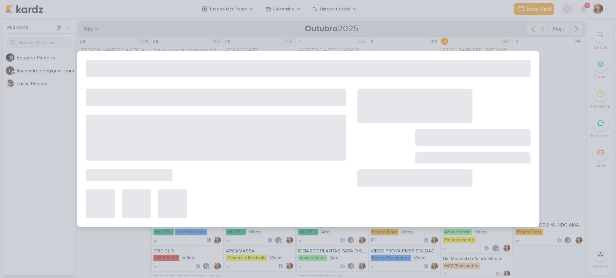
type input "PROVA DE SARGENTO DA EEAR - 30/11"
type input "1 de outubro de 2025 às 23:59"
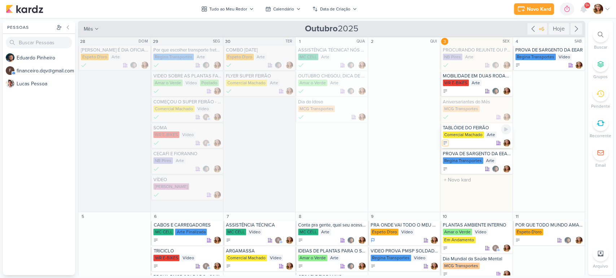
click at [443, 142] on icon at bounding box center [445, 143] width 5 height 5
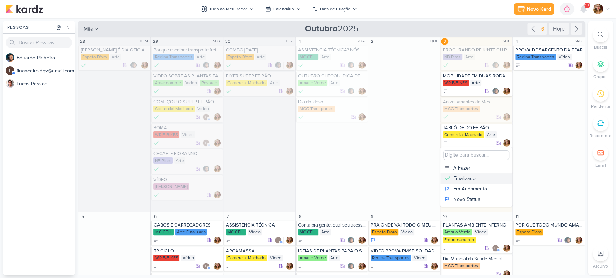
click at [473, 179] on div "Finalizado" at bounding box center [464, 179] width 22 height 8
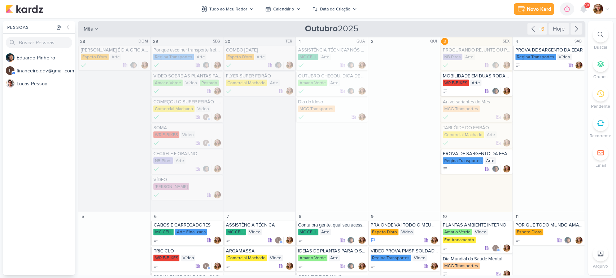
click at [49, 168] on div "E d u a r d o P i n h e i r o f f i n a n c e i r o . d q v @ g m a i l . c o m…" at bounding box center [39, 163] width 72 height 224
drag, startPoint x: 49, startPoint y: 168, endPoint x: 459, endPoint y: 16, distance: 436.7
click at [459, 16] on div "Novo Kard Ctrl + k 0h0m Sessão desligada... Hoje 0h0m Semana 0h0m Mês 0h0m" at bounding box center [308, 9] width 604 height 18
click at [50, 193] on div "E d u a r d o P i n h e i r o f f i n a n c e i r o . d q v @ g m a i l . c o m…" at bounding box center [39, 163] width 72 height 224
click at [236, 7] on div "Tudo ao Meu Redor" at bounding box center [228, 9] width 38 height 6
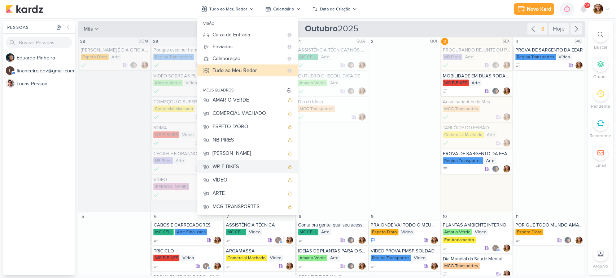
click at [248, 170] on div "WR E-BIKES" at bounding box center [247, 167] width 71 height 8
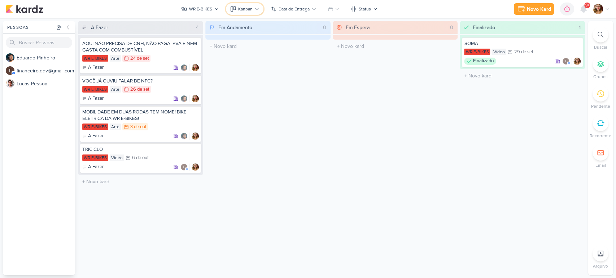
click at [254, 4] on button "Kanban" at bounding box center [245, 9] width 38 height 12
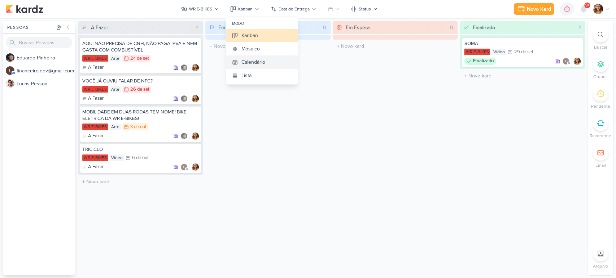
click at [265, 61] on div "Calendário" at bounding box center [253, 62] width 24 height 8
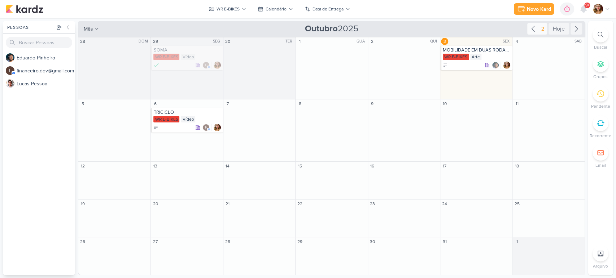
click at [540, 30] on div "+2" at bounding box center [541, 29] width 8 height 8
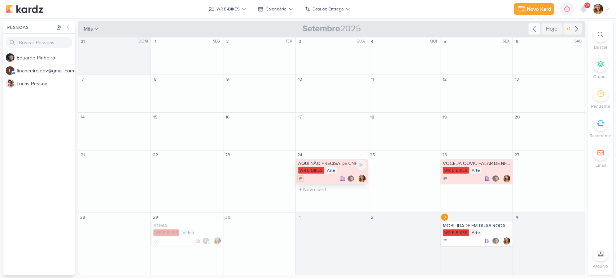
click at [300, 177] on icon at bounding box center [300, 178] width 3 height 3
click at [338, 145] on button "Finalizado" at bounding box center [334, 146] width 72 height 10
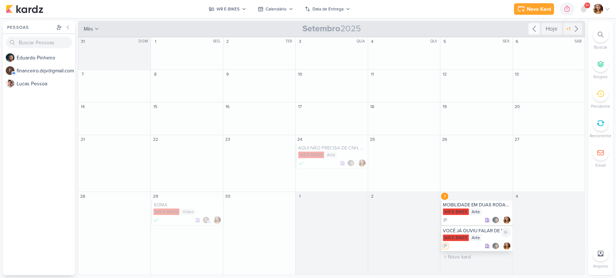
click at [444, 246] on icon at bounding box center [445, 246] width 5 height 5
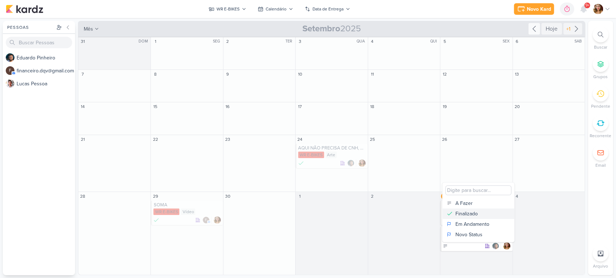
click at [458, 210] on div "Finalizado" at bounding box center [466, 214] width 22 height 8
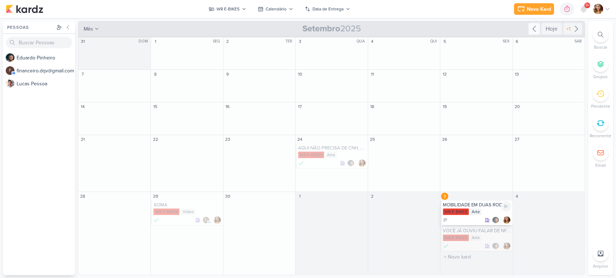
click at [470, 208] on div "MOBILIDADE EM DUAS RODAS TEM NOME! BIKE ELÉTRICA DA WR E-BIKES!" at bounding box center [477, 205] width 68 height 6
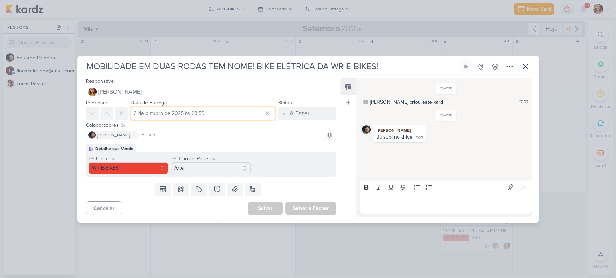
click at [217, 115] on input "3 de outubro de 2025 às 23:59" at bounding box center [203, 113] width 145 height 13
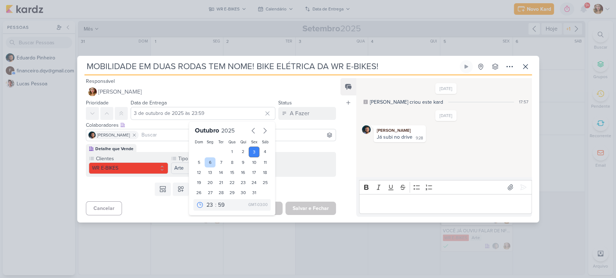
click at [207, 161] on div "6" at bounding box center [209, 163] width 11 height 10
type input "[DATE] 23:59"
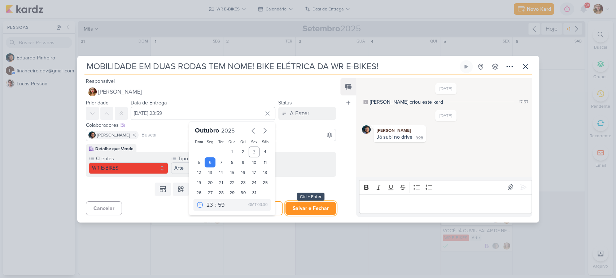
click at [307, 213] on button "Salvar e Fechar" at bounding box center [310, 208] width 50 height 13
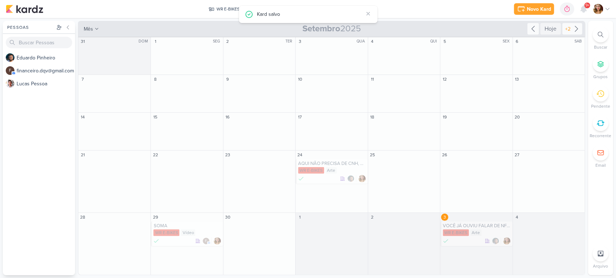
click at [569, 26] on div "+2" at bounding box center [567, 29] width 8 height 8
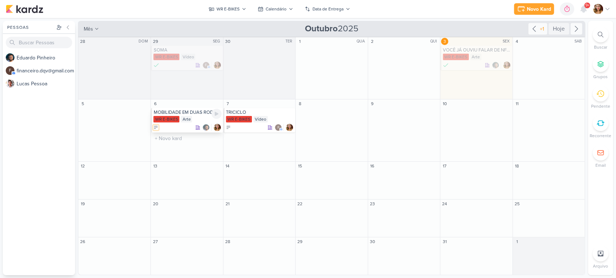
click at [155, 127] on icon at bounding box center [155, 127] width 5 height 5
click at [181, 162] on div "Finalizado" at bounding box center [177, 163] width 22 height 8
click at [344, 118] on input "text" at bounding box center [331, 114] width 69 height 9
type input "FEEDBACK"
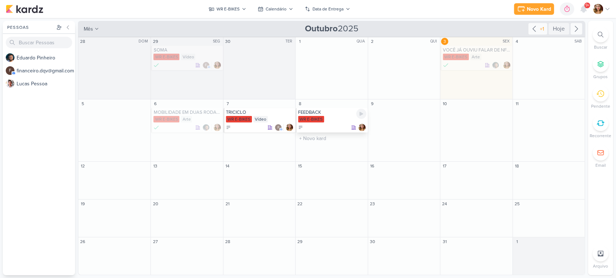
click at [314, 123] on div "FEEDBACK WR E-BIKES" at bounding box center [331, 120] width 72 height 25
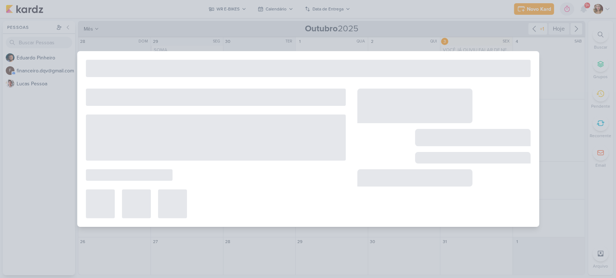
type input "FEEDBACK"
type input "8 de outubro de 2025 às 23:59"
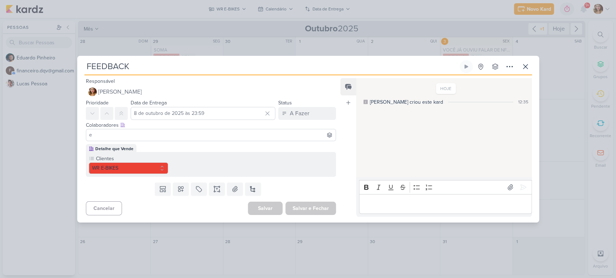
click at [176, 135] on input "e" at bounding box center [211, 135] width 247 height 9
type input "edu"
click at [187, 147] on button "[PERSON_NAME]" at bounding box center [211, 148] width 250 height 13
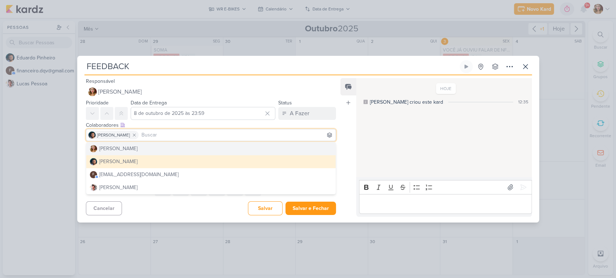
click at [304, 106] on div "Status A Fazer A Fazer Finalizado Em Andamento Novo Status" at bounding box center [307, 109] width 58 height 22
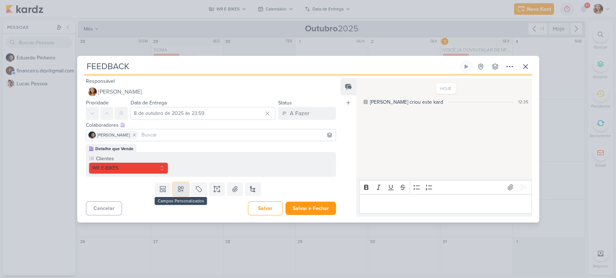
click at [184, 190] on button at bounding box center [181, 189] width 16 height 13
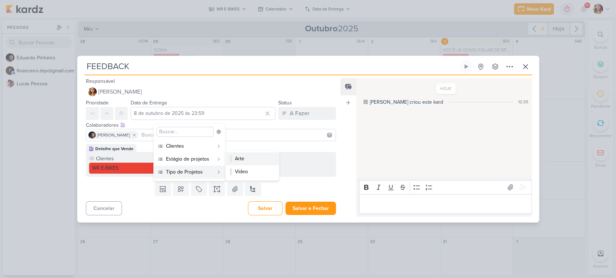
click at [247, 159] on div "Arte" at bounding box center [252, 159] width 35 height 8
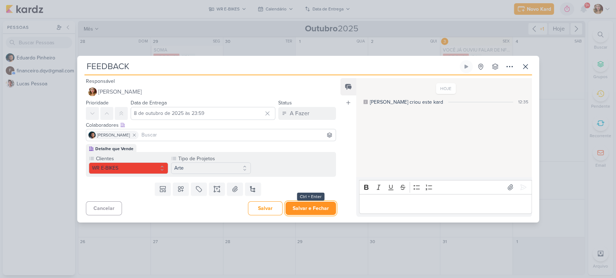
click at [318, 210] on button "Salvar e Fechar" at bounding box center [310, 208] width 50 height 13
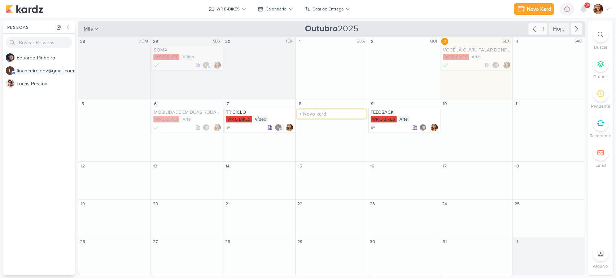
click at [339, 117] on input "text" at bounding box center [331, 114] width 69 height 9
type input "[DATE]"
click at [327, 123] on div "[DATE] WR E-BIKES" at bounding box center [331, 120] width 72 height 25
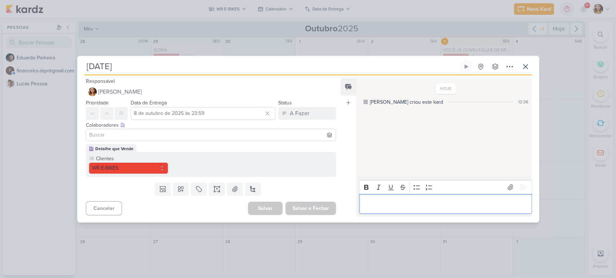
click at [445, 195] on div "Editor editing area: main" at bounding box center [445, 204] width 172 height 20
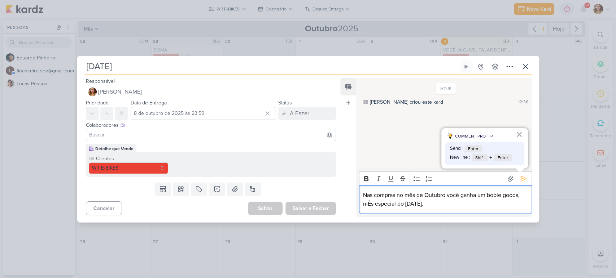
click at [361, 196] on div "Nas compras no mês de Outubro você ganha um bobie goods, mÊs especial do [DATE]." at bounding box center [445, 200] width 172 height 28
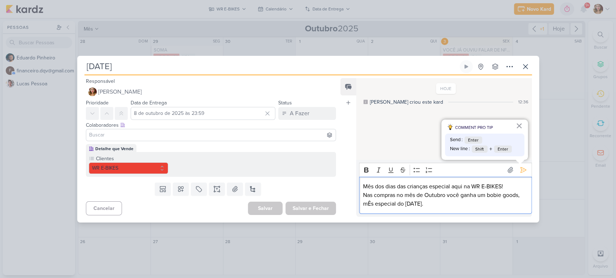
click at [454, 204] on p "Nas compras no mês de Outubro você ganha um bobie goods, mÊs especial do [DATE]." at bounding box center [445, 199] width 165 height 17
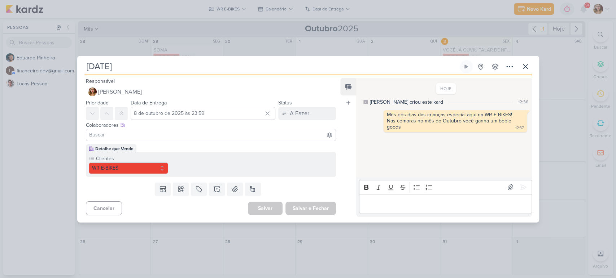
drag, startPoint x: 290, startPoint y: 129, endPoint x: 292, endPoint y: 135, distance: 6.0
click at [292, 135] on div at bounding box center [211, 135] width 250 height 12
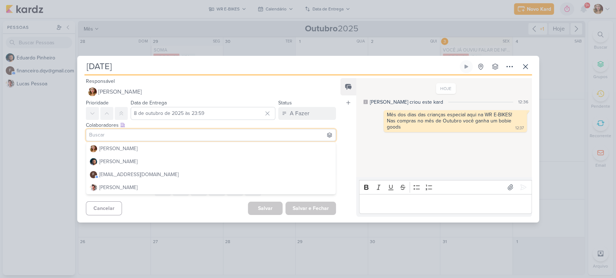
click at [292, 135] on input at bounding box center [211, 135] width 247 height 9
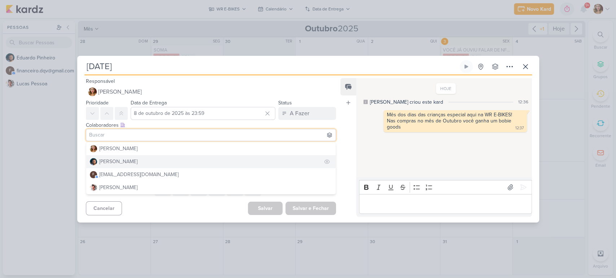
click at [286, 160] on button "[PERSON_NAME]" at bounding box center [211, 161] width 250 height 13
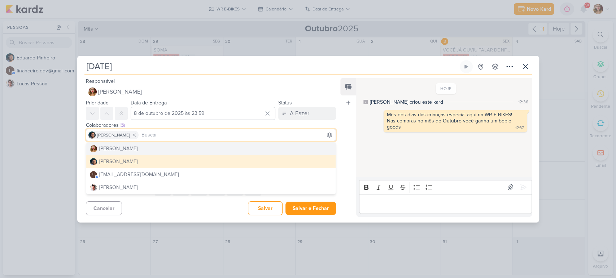
click at [366, 152] on div "HOJE [PERSON_NAME] criou este kard 12:36 Mês dos dias das crianças especial aqu…" at bounding box center [443, 128] width 175 height 99
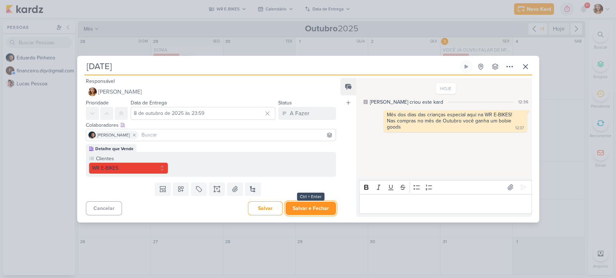
click at [292, 210] on button "Salvar e Fechar" at bounding box center [310, 208] width 50 height 13
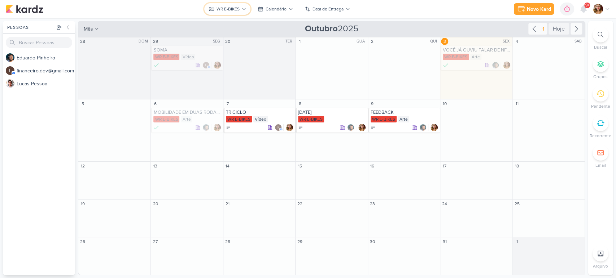
click at [236, 8] on div "WR E-BIKES" at bounding box center [227, 9] width 23 height 6
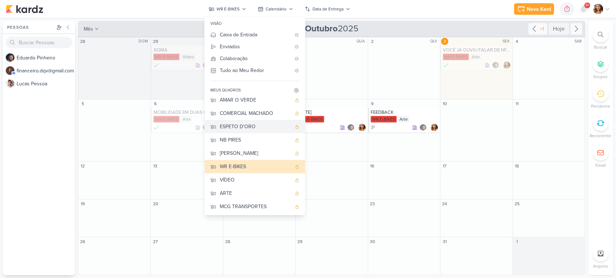
click at [269, 121] on button "ESPETO D'ORO" at bounding box center [254, 126] width 100 height 13
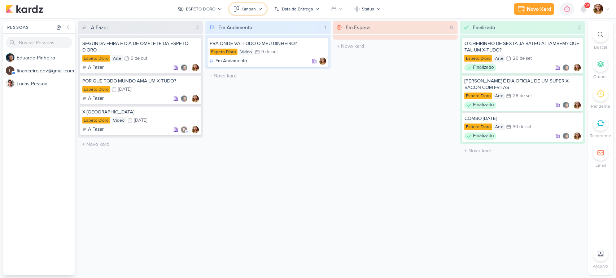
click at [254, 11] on div "Kanban" at bounding box center [248, 9] width 14 height 6
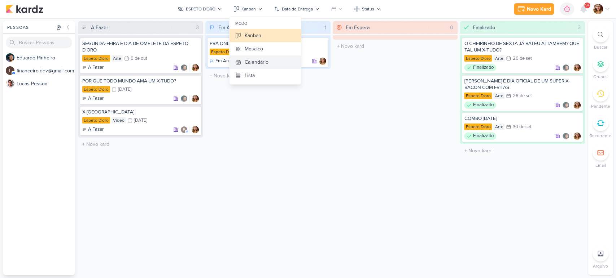
click at [260, 67] on button "Calendário" at bounding box center [264, 62] width 71 height 13
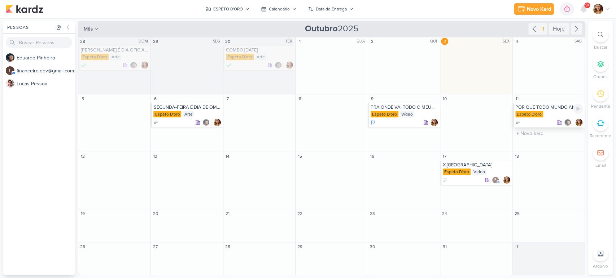
click at [549, 122] on div at bounding box center [549, 122] width 68 height 7
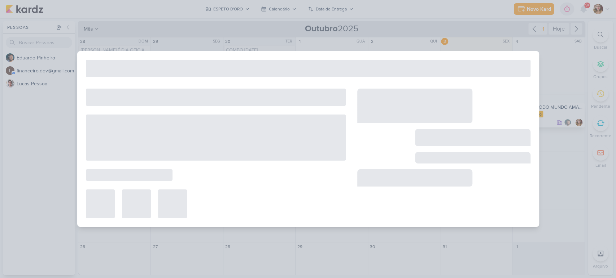
type input "POR QUE TODO MUNDO AMA UM X-TUDO?"
type input "[DATE] 23:59"
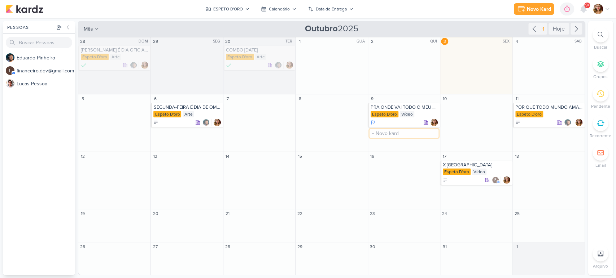
click at [404, 138] on input "text" at bounding box center [403, 133] width 69 height 9
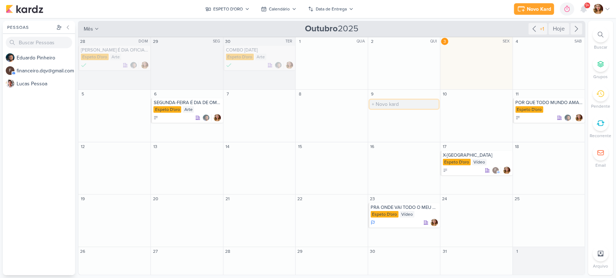
click at [388, 102] on input "text" at bounding box center [403, 104] width 69 height 9
type input "JÁ EXPERIMENTOU NOSSA MAIONESE DE ALHO?"
click at [403, 116] on div at bounding box center [404, 117] width 68 height 7
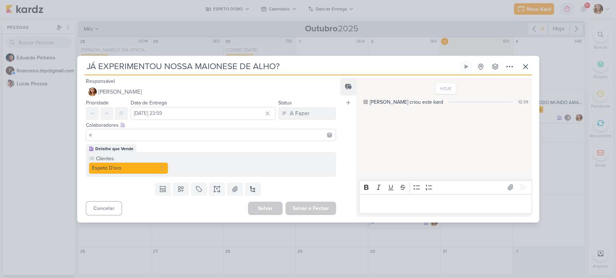
click at [198, 138] on input "e" at bounding box center [211, 135] width 247 height 9
type input "edu"
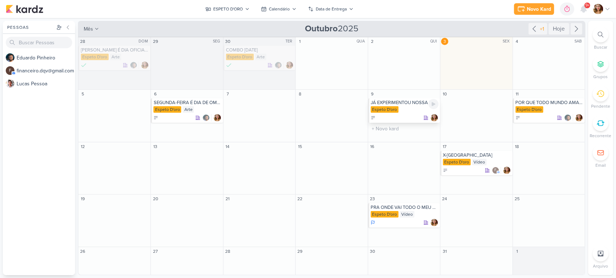
click at [413, 111] on div "Espeto D'oro" at bounding box center [404, 109] width 68 height 7
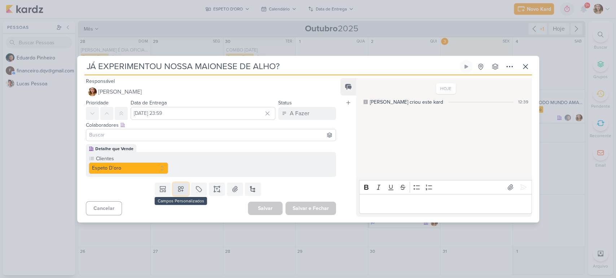
click at [178, 192] on icon at bounding box center [180, 189] width 5 height 5
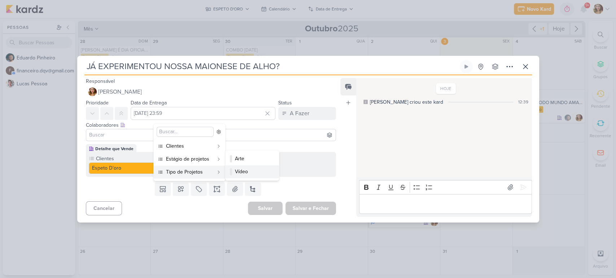
click at [239, 168] on div "Vídeo" at bounding box center [252, 172] width 35 height 8
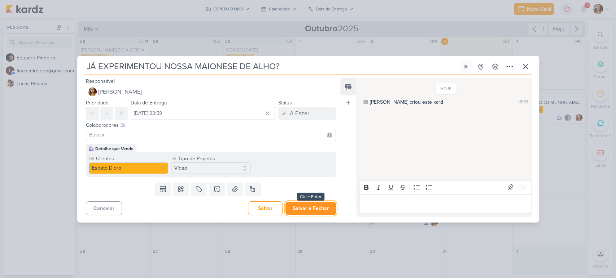
click at [307, 211] on button "Salvar e Fechar" at bounding box center [310, 208] width 50 height 13
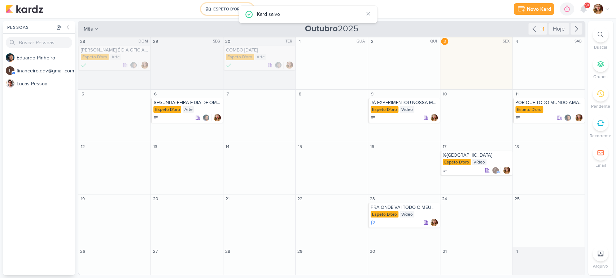
click at [225, 8] on div "ESPETO D'ORO" at bounding box center [228, 9] width 30 height 6
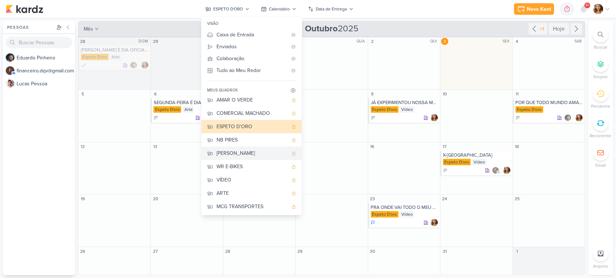
click at [252, 154] on div "[PERSON_NAME]" at bounding box center [251, 154] width 71 height 8
